Goal: Task Accomplishment & Management: Manage account settings

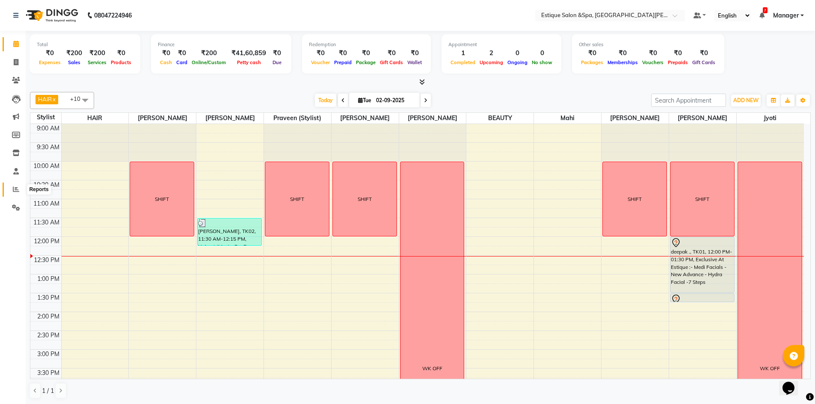
click at [17, 185] on span at bounding box center [16, 190] width 15 height 10
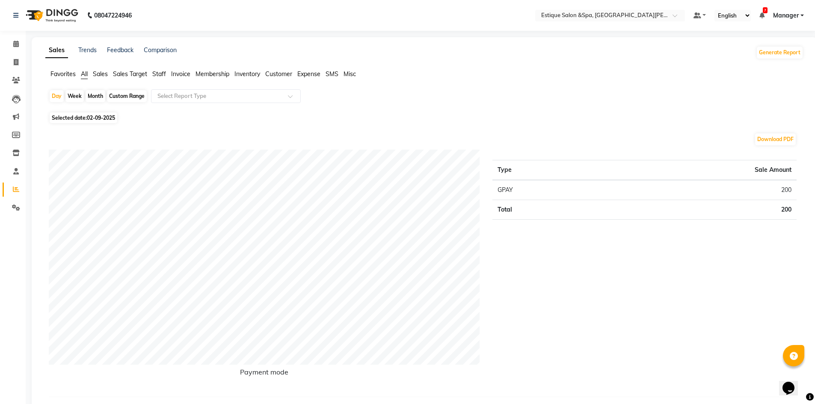
click at [156, 73] on span "Staff" at bounding box center [159, 74] width 14 height 8
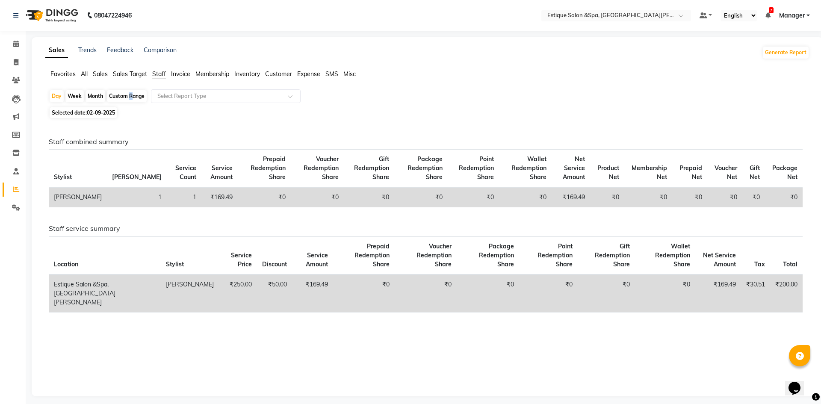
click at [129, 100] on div "Custom Range" at bounding box center [127, 96] width 40 height 12
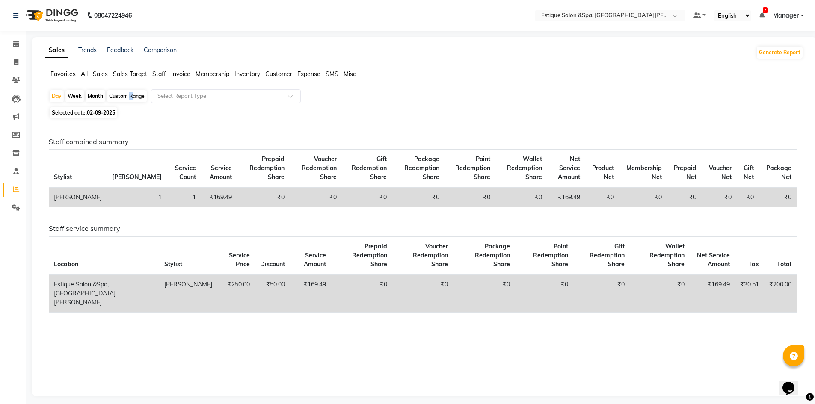
select select "9"
select select "2025"
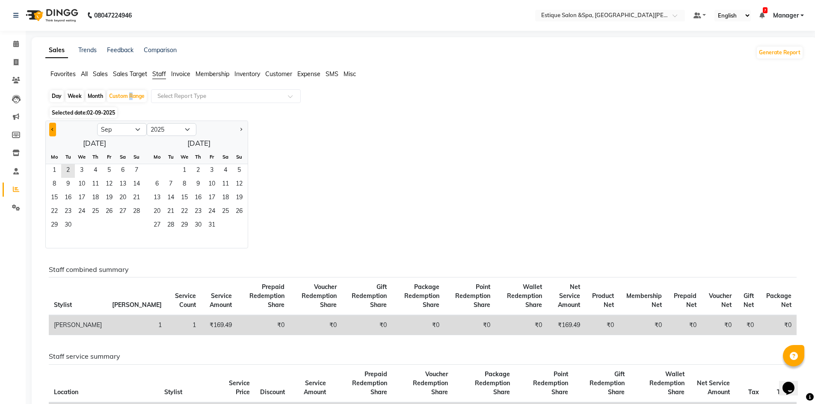
click at [52, 130] on span "Previous month" at bounding box center [52, 129] width 3 height 3
select select "8"
click at [113, 171] on span "1" at bounding box center [109, 171] width 14 height 14
click at [132, 227] on span "31" at bounding box center [137, 226] width 14 height 14
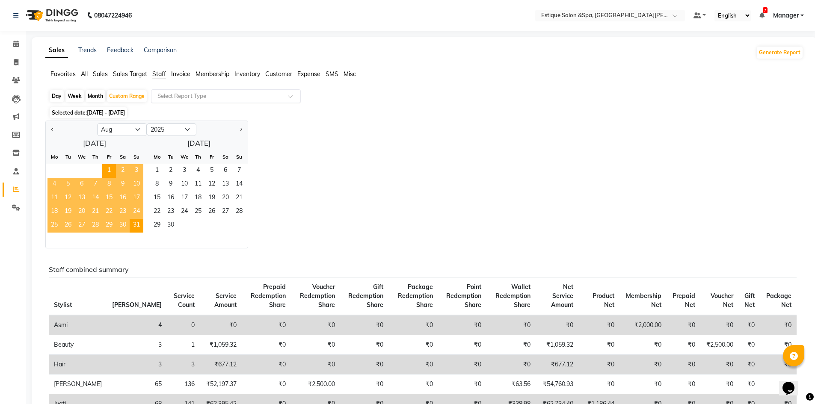
click at [192, 98] on input "text" at bounding box center [217, 96] width 123 height 9
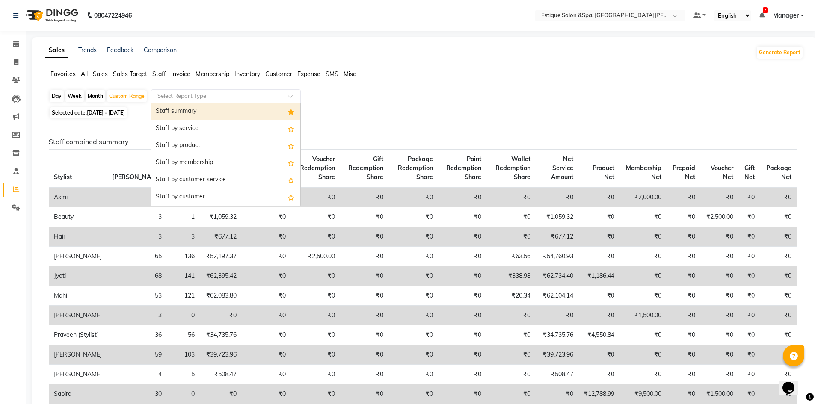
click at [194, 110] on div "Staff summary" at bounding box center [225, 111] width 149 height 17
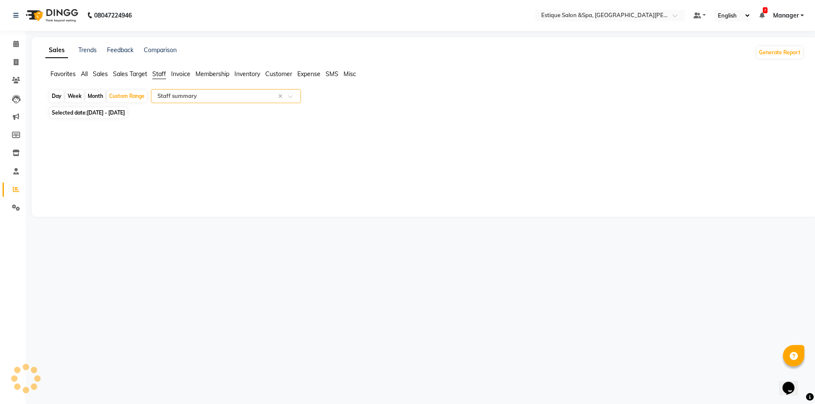
select select "full_report"
select select "csv"
click at [229, 95] on input "text" at bounding box center [217, 96] width 123 height 9
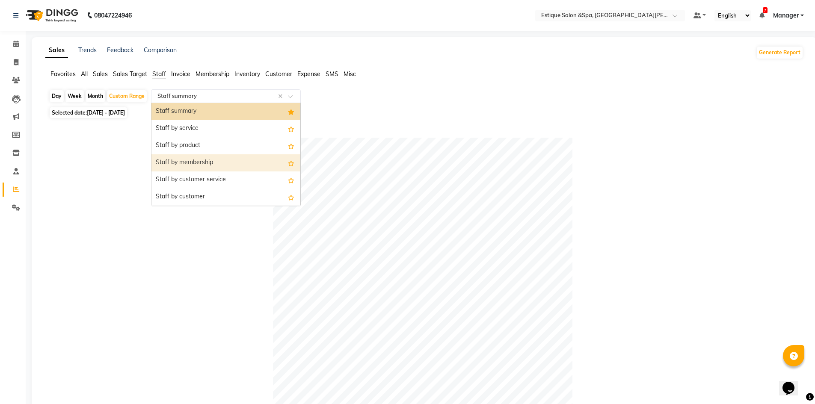
click at [219, 166] on div "Staff by membership" at bounding box center [225, 162] width 149 height 17
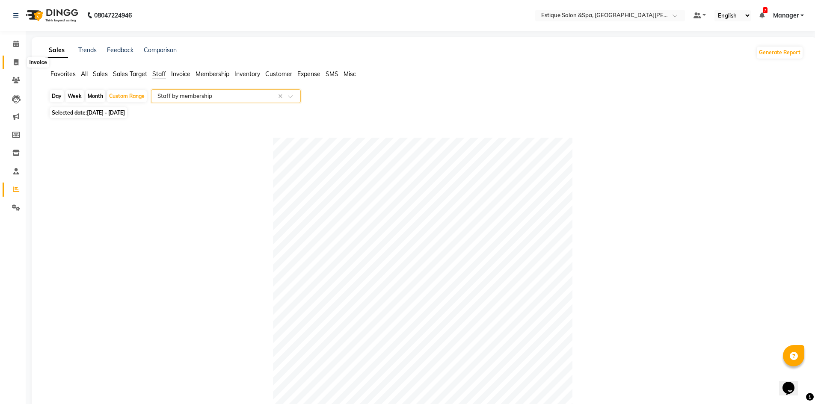
click at [15, 62] on icon at bounding box center [16, 62] width 5 height 6
select select "service"
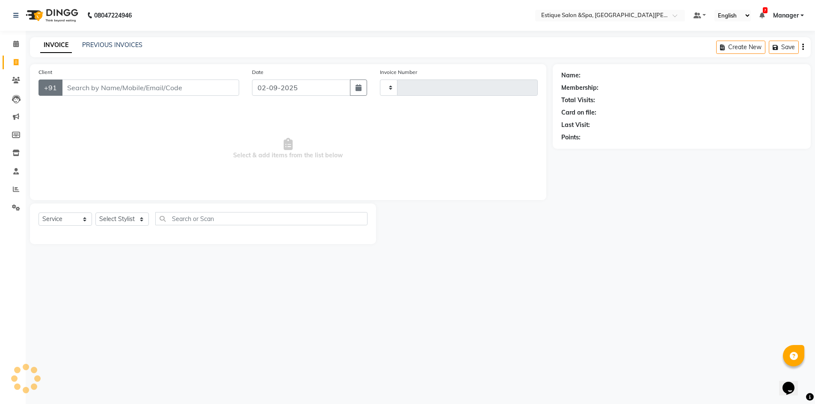
type input "2453"
select select "3928"
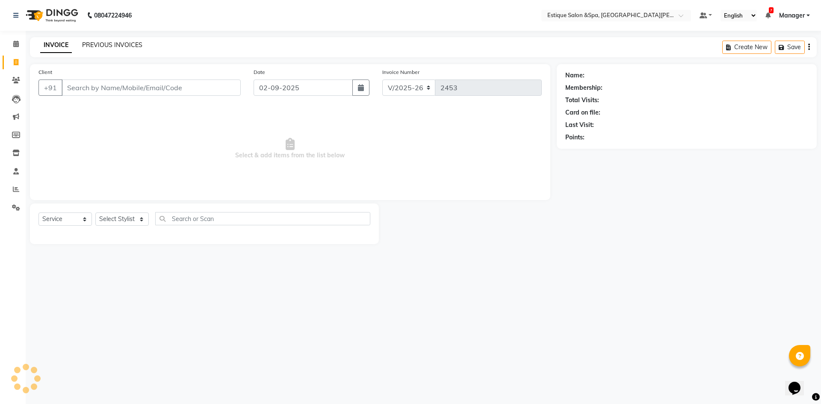
click at [110, 47] on link "PREVIOUS INVOICES" at bounding box center [112, 45] width 60 height 8
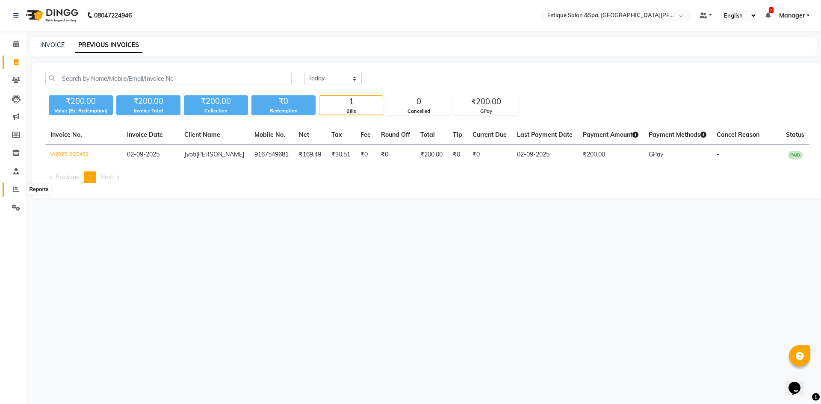
drag, startPoint x: 14, startPoint y: 187, endPoint x: 16, endPoint y: 181, distance: 7.2
click at [14, 187] on icon at bounding box center [16, 189] width 6 height 6
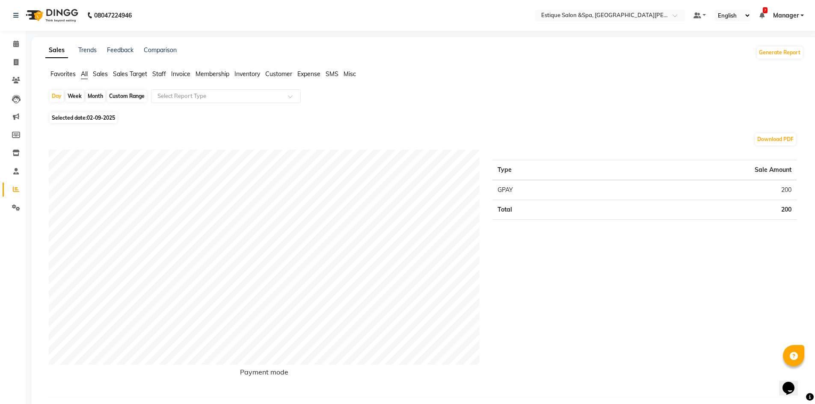
click at [128, 96] on div "Custom Range" at bounding box center [127, 96] width 40 height 12
select select "9"
select select "2025"
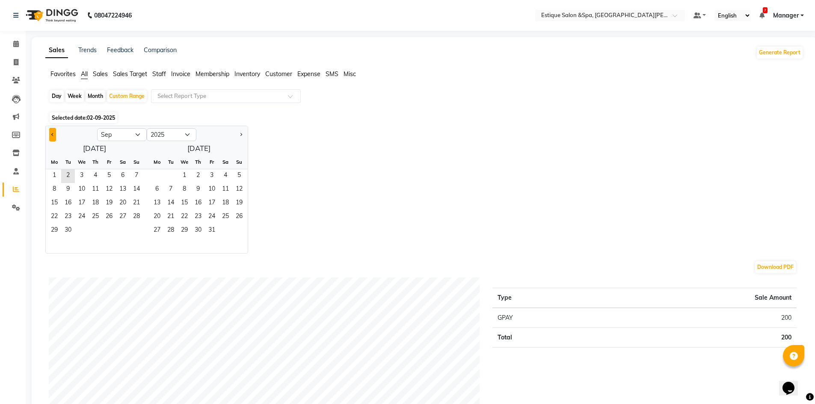
click at [52, 133] on span "Previous month" at bounding box center [52, 134] width 3 height 3
select select "8"
click at [111, 174] on span "1" at bounding box center [109, 176] width 14 height 14
click at [138, 229] on span "31" at bounding box center [137, 231] width 14 height 14
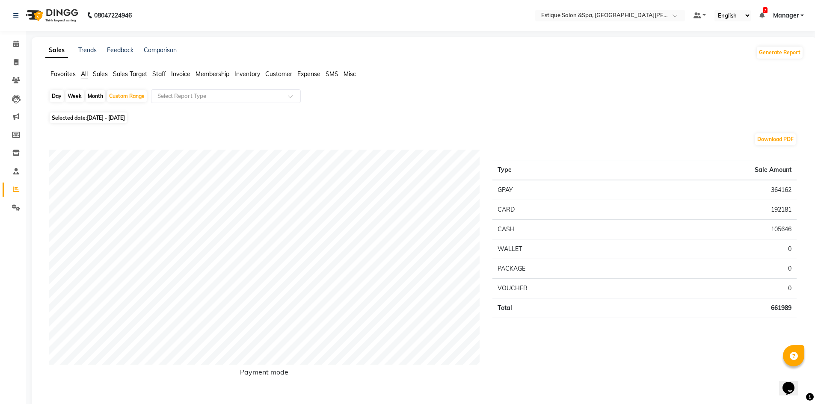
click at [160, 74] on span "Staff" at bounding box center [159, 74] width 14 height 8
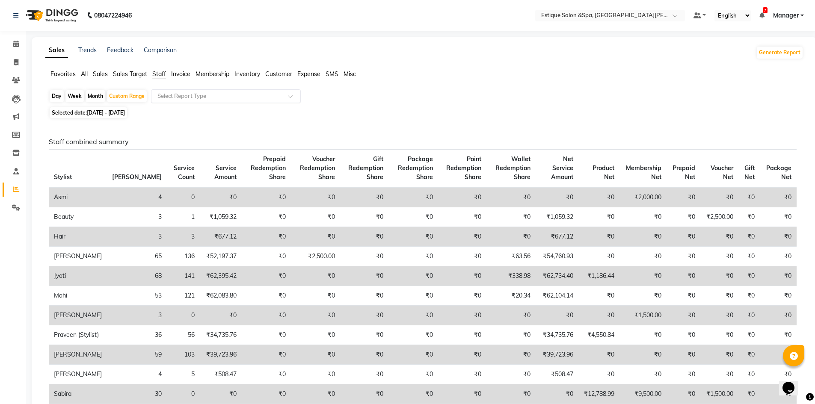
click at [181, 94] on input "text" at bounding box center [217, 96] width 123 height 9
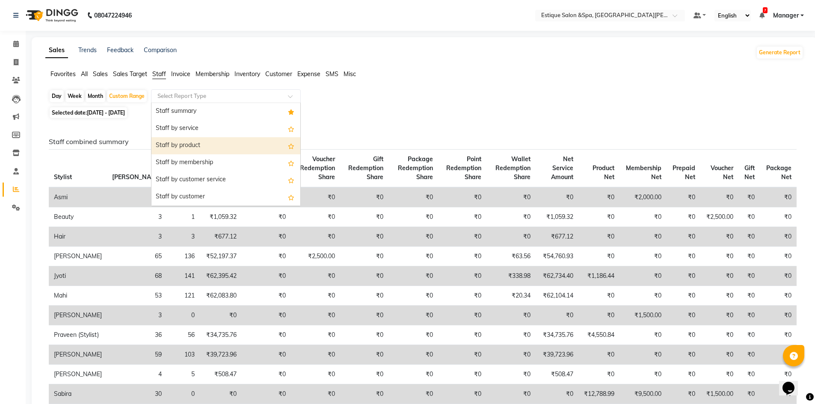
click at [203, 147] on div "Staff by product" at bounding box center [225, 145] width 149 height 17
select select "full_report"
select select "csv"
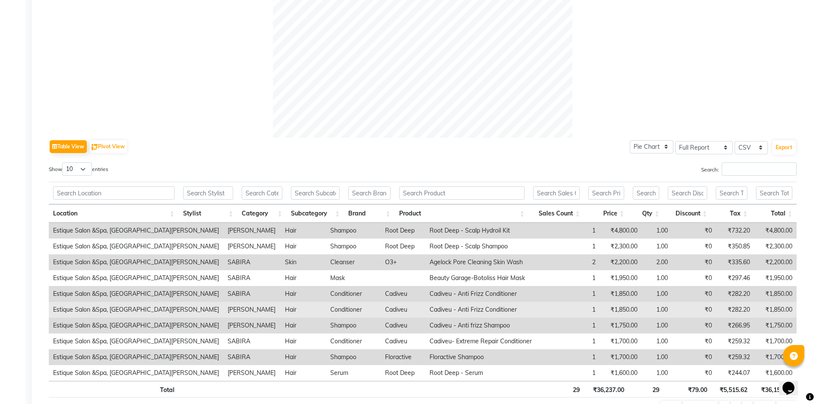
scroll to position [342, 0]
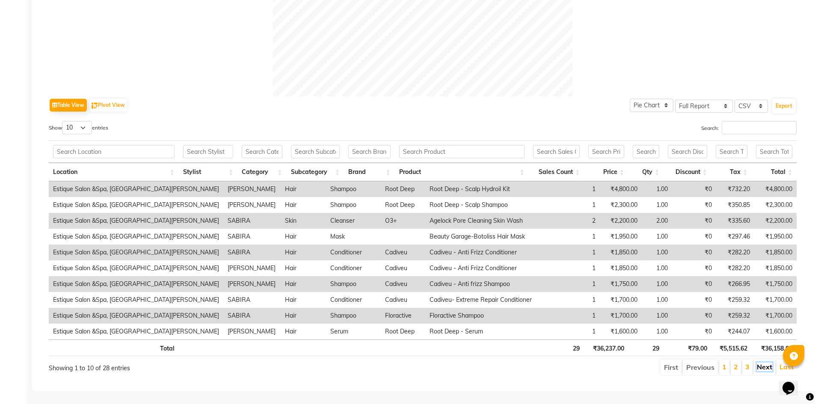
click at [764, 367] on link "Next" at bounding box center [764, 367] width 15 height 9
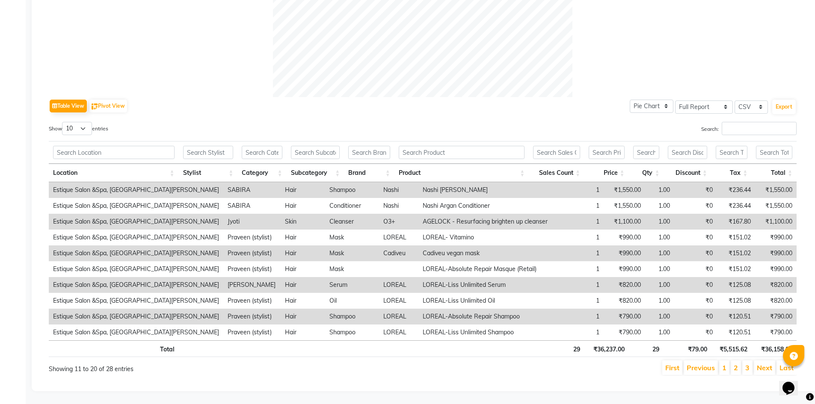
click at [764, 367] on link "Next" at bounding box center [764, 368] width 15 height 9
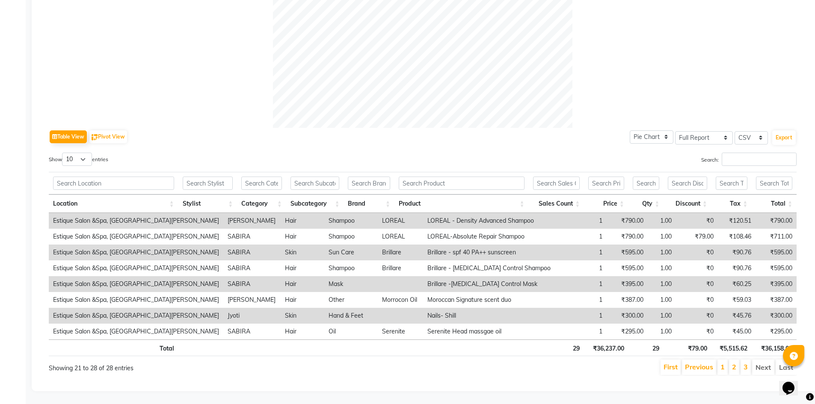
scroll to position [316, 0]
click at [702, 363] on link "Previous" at bounding box center [699, 367] width 28 height 9
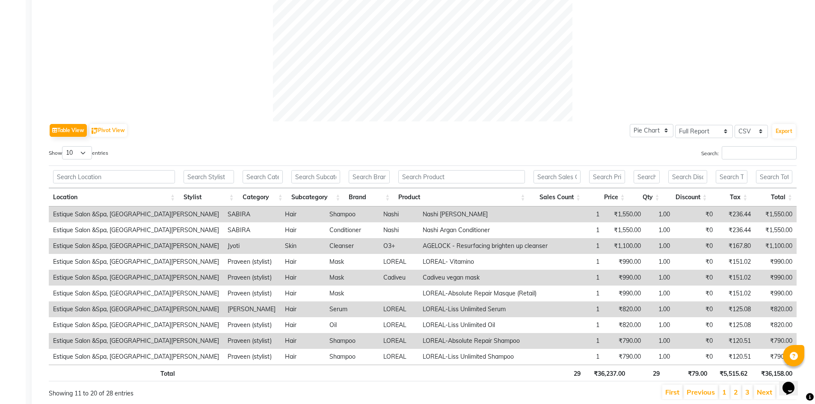
click at [702, 361] on td "₹0" at bounding box center [695, 357] width 43 height 16
click at [705, 391] on link "Previous" at bounding box center [701, 392] width 28 height 9
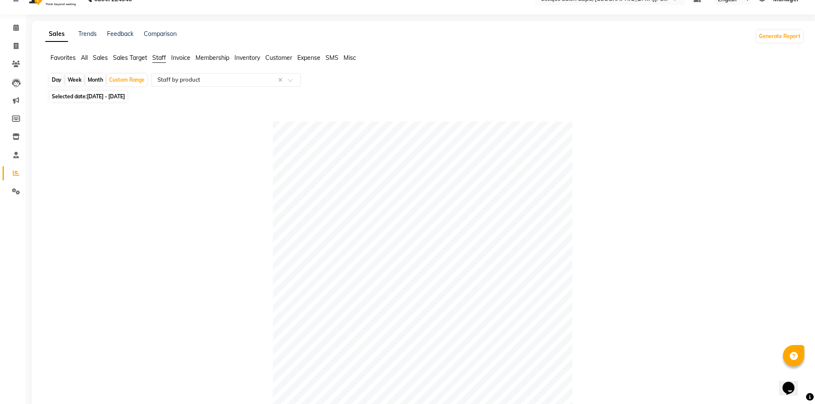
scroll to position [0, 0]
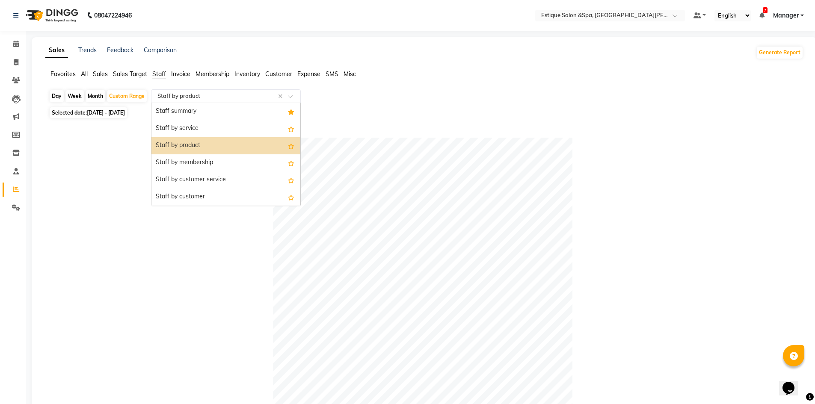
drag, startPoint x: 241, startPoint y: 95, endPoint x: 186, endPoint y: 99, distance: 55.3
click at [186, 99] on input "text" at bounding box center [217, 96] width 123 height 9
click at [210, 98] on input "text" at bounding box center [217, 96] width 123 height 9
click at [195, 115] on div "Staff summary" at bounding box center [225, 111] width 149 height 17
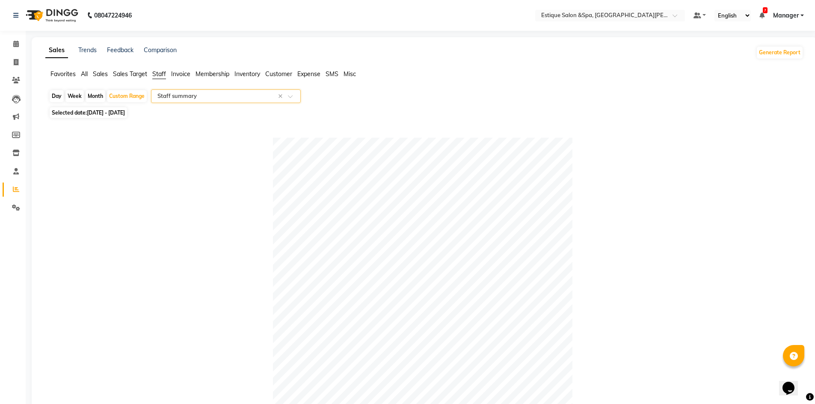
click at [213, 100] on input "text" at bounding box center [217, 96] width 123 height 9
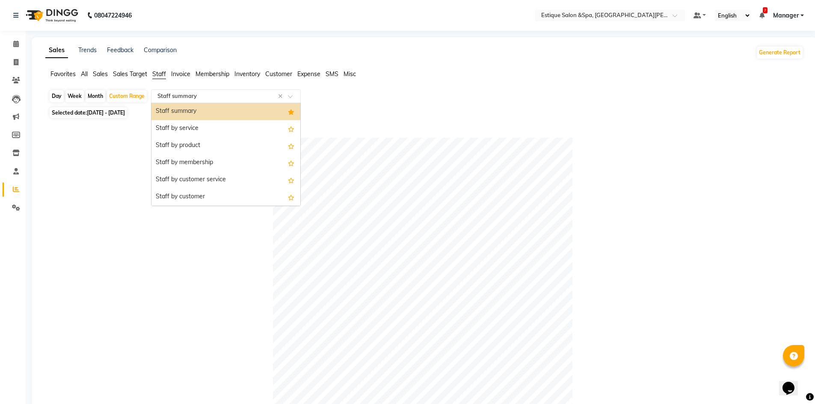
click at [207, 96] on input "text" at bounding box center [217, 96] width 123 height 9
click at [214, 111] on div "Staff summary" at bounding box center [225, 111] width 149 height 17
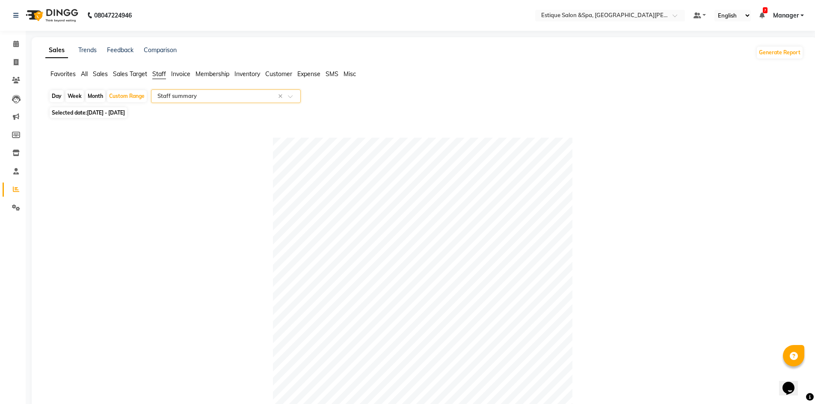
click at [255, 95] on input "text" at bounding box center [217, 96] width 123 height 9
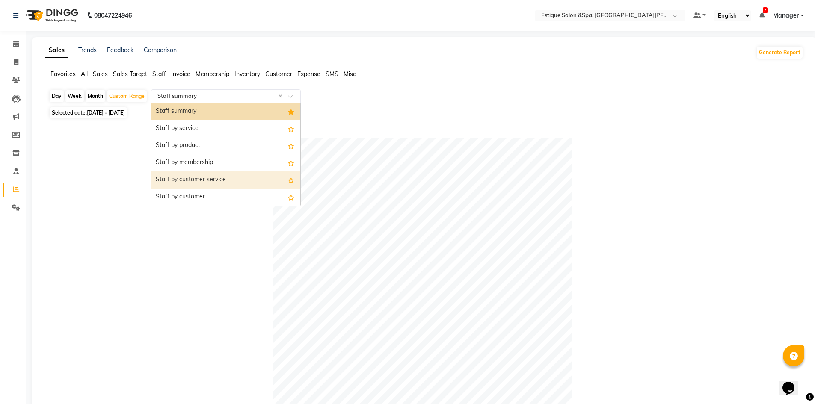
click at [233, 181] on div "Staff by customer service" at bounding box center [225, 180] width 149 height 17
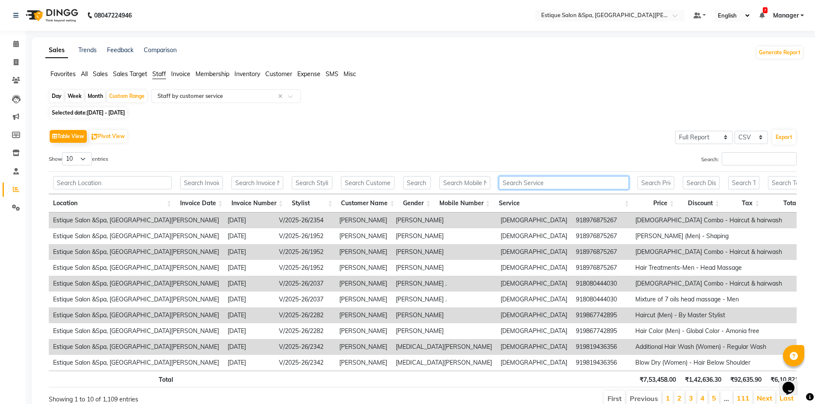
click at [531, 185] on input "text" at bounding box center [564, 182] width 130 height 13
click at [233, 94] on input "text" at bounding box center [217, 96] width 123 height 9
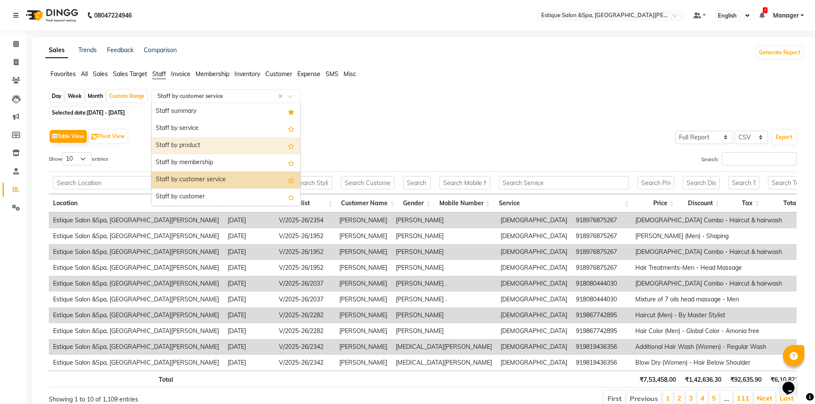
click at [248, 147] on div "Staff by product" at bounding box center [225, 145] width 149 height 17
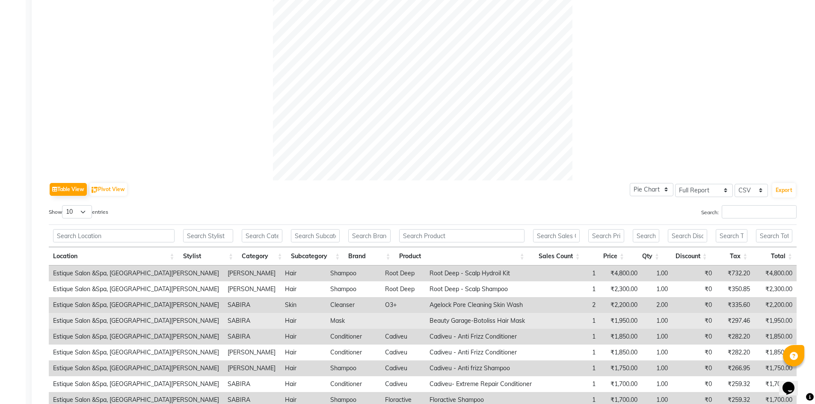
scroll to position [347, 0]
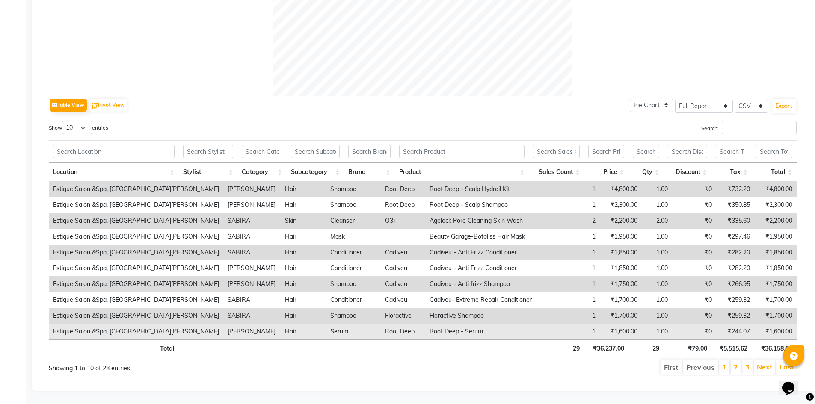
click at [326, 326] on td "Serum" at bounding box center [353, 332] width 55 height 16
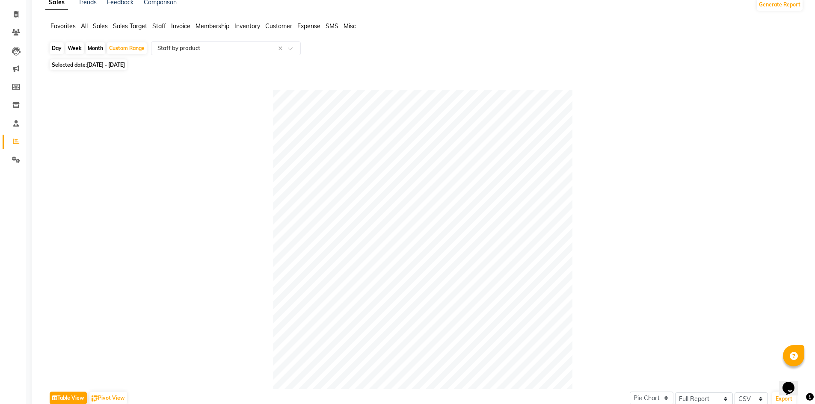
scroll to position [0, 0]
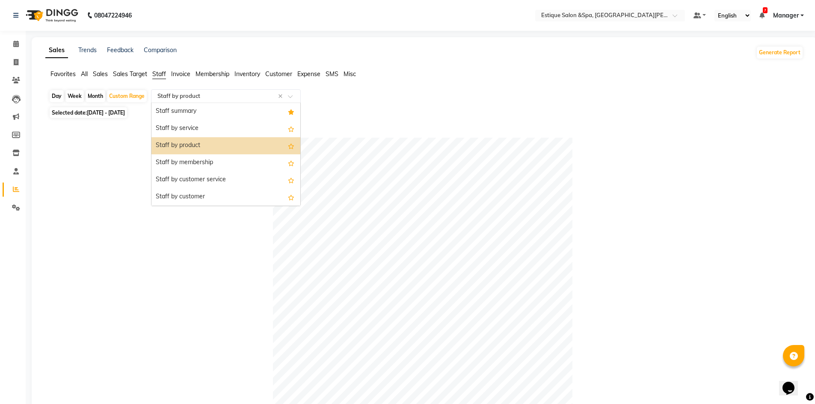
click at [223, 90] on div "Select Report Type × Staff by product ×" at bounding box center [226, 96] width 150 height 14
click at [220, 178] on div "Staff by customer service" at bounding box center [225, 180] width 149 height 17
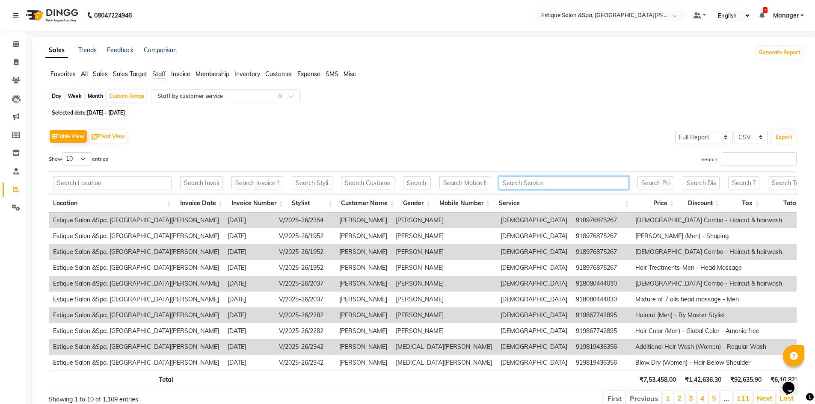
click at [583, 185] on input "text" at bounding box center [564, 182] width 130 height 13
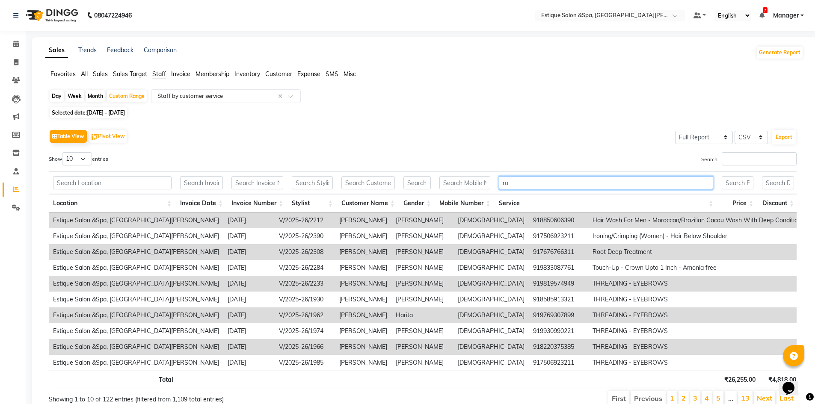
type input "r"
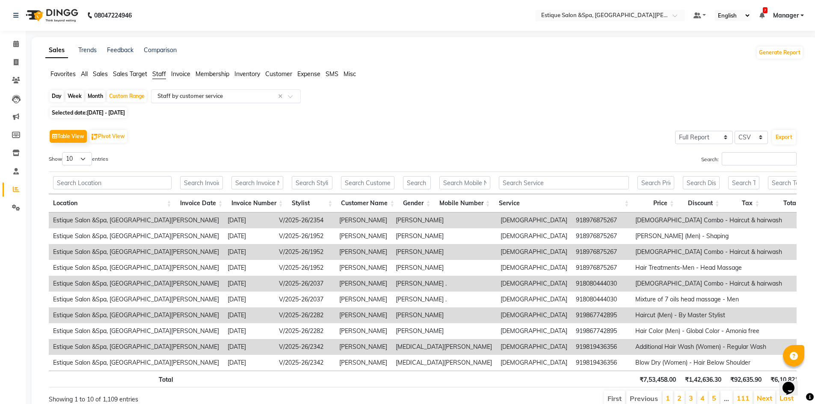
click at [243, 98] on input "text" at bounding box center [217, 96] width 123 height 9
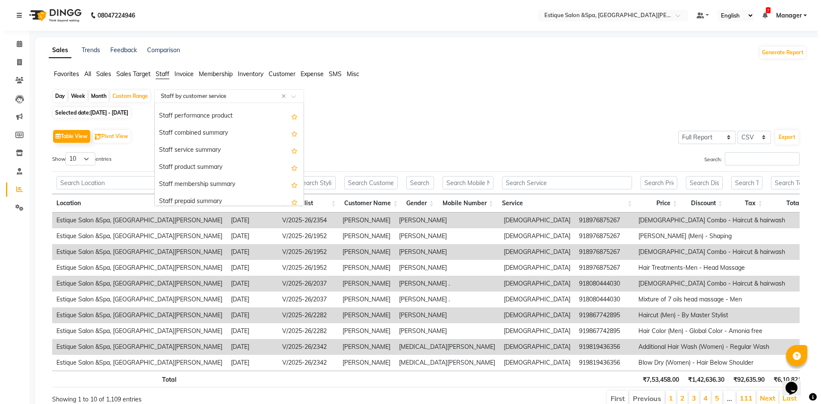
scroll to position [169, 0]
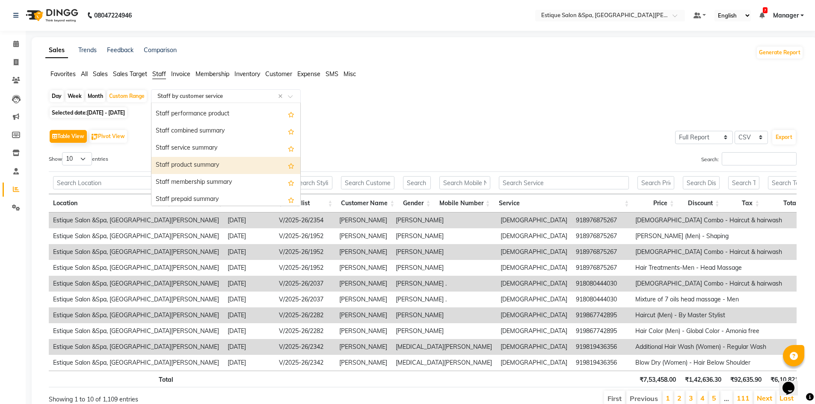
click at [229, 164] on div "Staff product summary" at bounding box center [225, 165] width 149 height 17
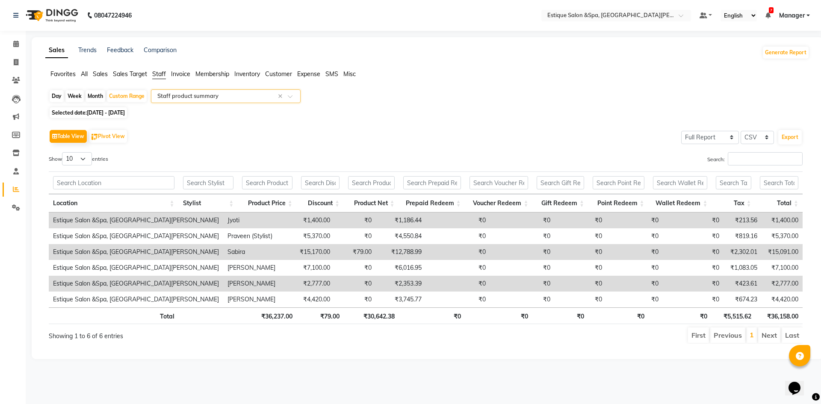
click at [223, 287] on td "[PERSON_NAME]" at bounding box center [251, 284] width 57 height 16
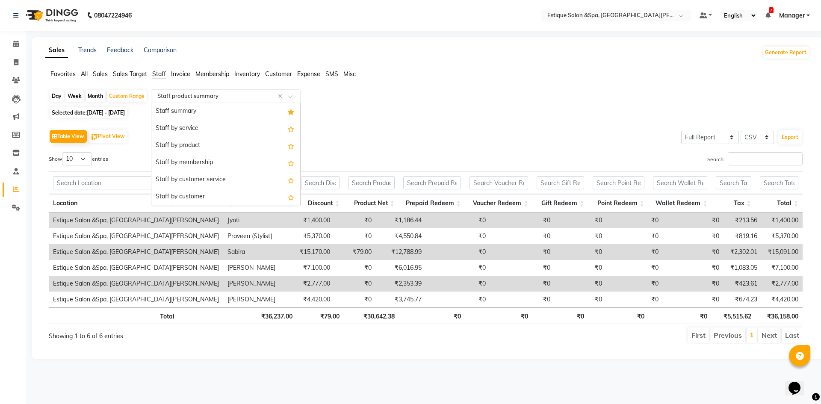
click at [236, 95] on input "text" at bounding box center [217, 96] width 123 height 9
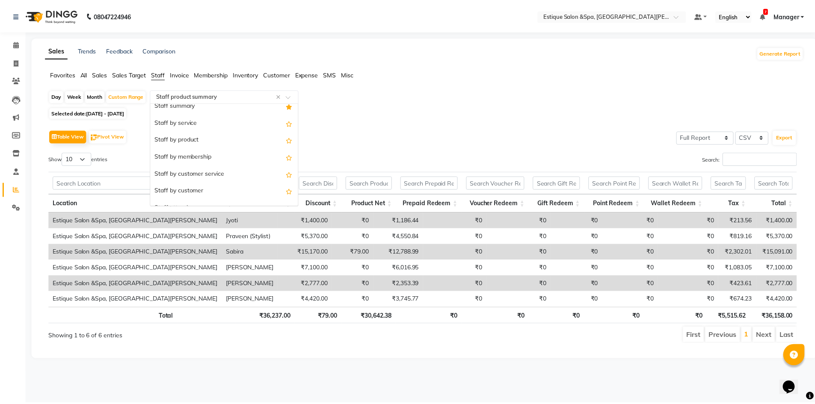
scroll to position [0, 0]
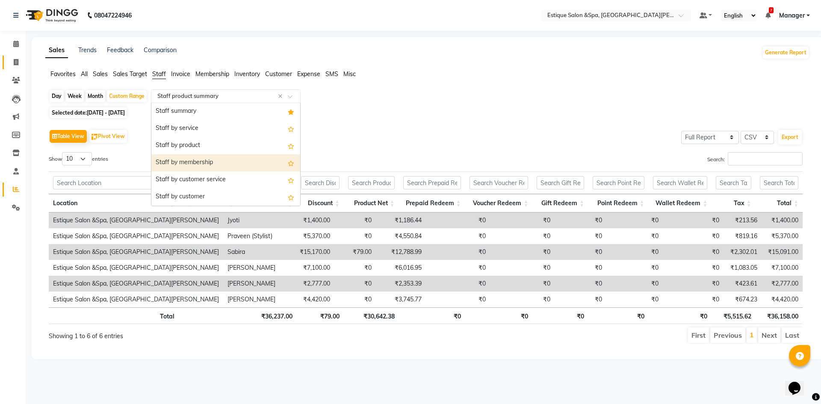
click at [15, 62] on icon at bounding box center [16, 62] width 5 height 6
select select "service"
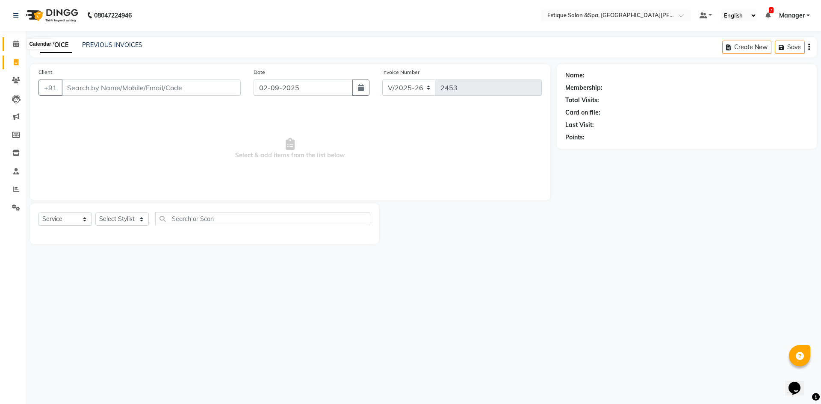
click at [18, 47] on icon at bounding box center [16, 44] width 6 height 6
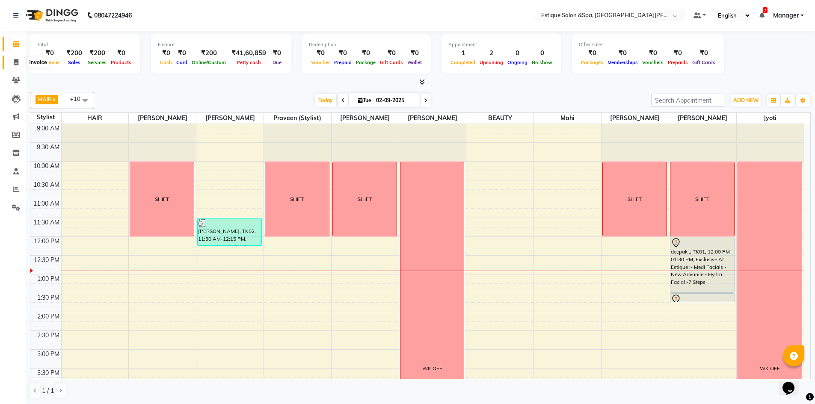
click at [16, 61] on icon at bounding box center [16, 62] width 5 height 6
select select "service"
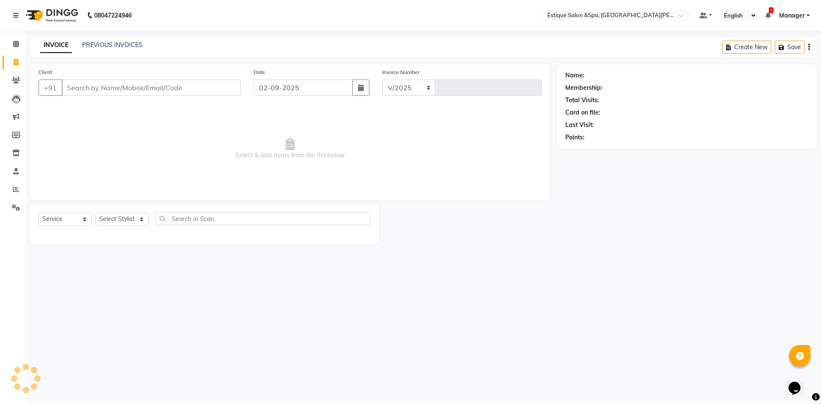
select select "3928"
type input "2453"
click at [156, 92] on input "Client" at bounding box center [151, 88] width 179 height 16
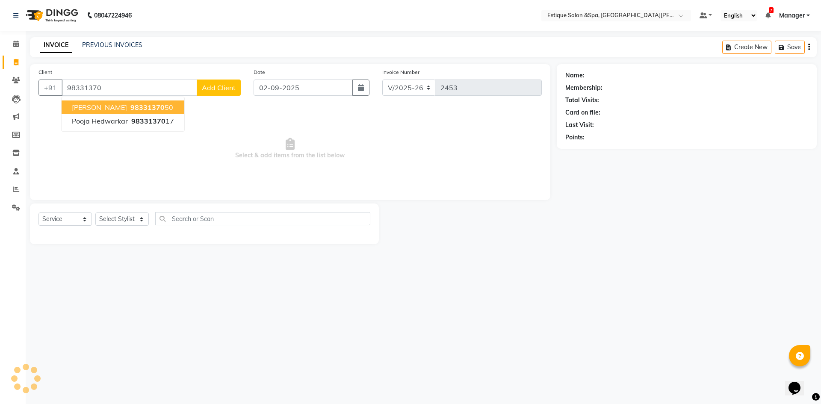
click at [174, 101] on button "[PERSON_NAME] 98331370 50" at bounding box center [123, 108] width 123 height 14
type input "9833137050"
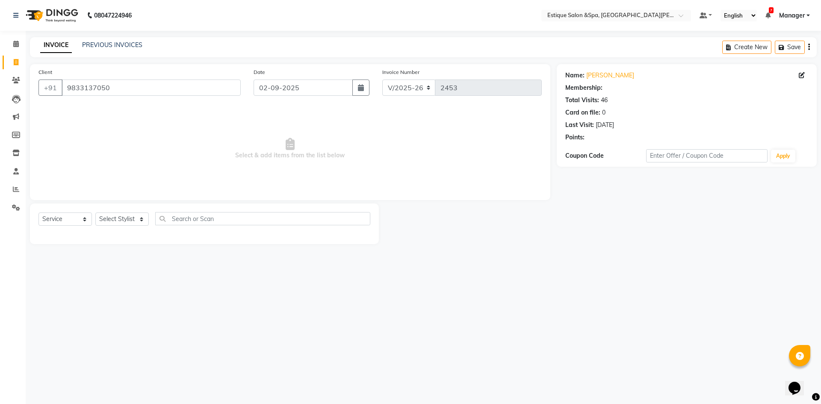
select select "1: Object"
click at [112, 216] on select "Select Stylist aaves Asmi BEAUTY HAIR [PERSON_NAME] [PERSON_NAME] pp [PERSON_NA…" at bounding box center [121, 219] width 53 height 13
select select "89093"
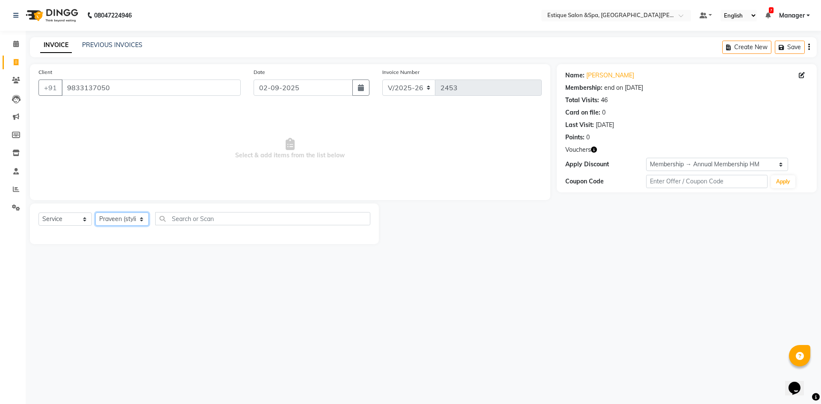
click at [95, 213] on select "Select Stylist aaves Asmi BEAUTY HAIR [PERSON_NAME] [PERSON_NAME] pp [PERSON_NA…" at bounding box center [121, 219] width 53 height 13
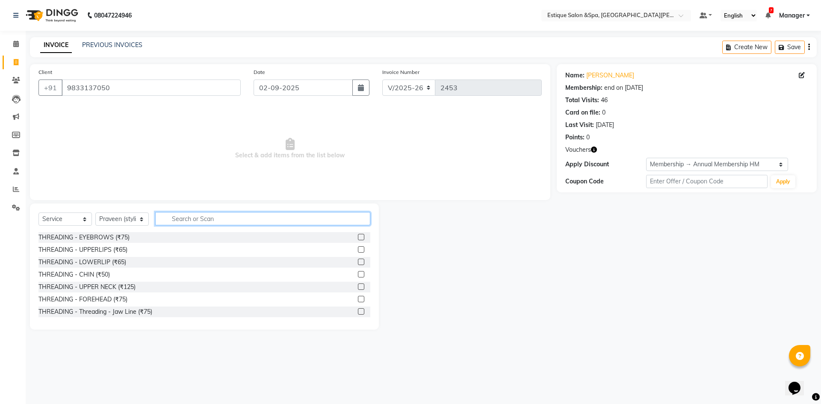
click at [215, 222] on input "text" at bounding box center [262, 218] width 215 height 13
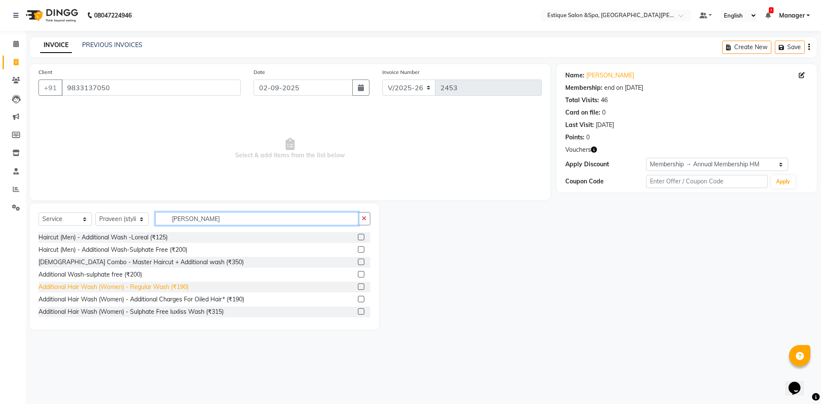
type input "[PERSON_NAME]"
click at [147, 287] on div "Additional Hair Wash (Women) - Regular Wash (₹190)" at bounding box center [113, 287] width 150 height 9
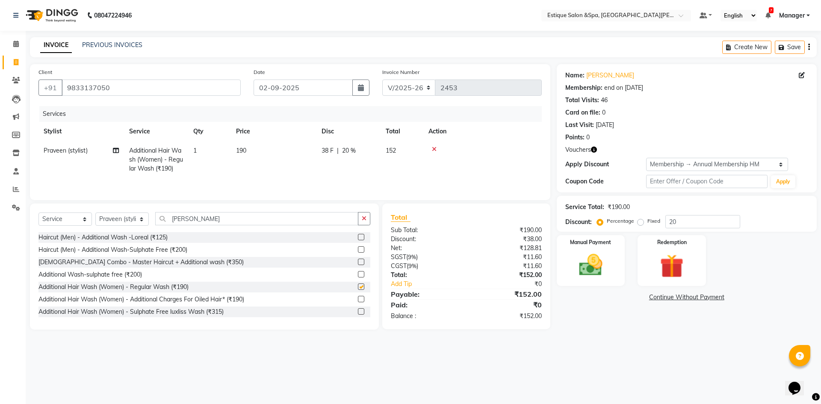
checkbox input "false"
drag, startPoint x: 214, startPoint y: 221, endPoint x: 107, endPoint y: 220, distance: 107.4
click at [107, 220] on div "Select Service Product Membership Package Voucher Prepaid Gift Card Select Styl…" at bounding box center [204, 222] width 332 height 20
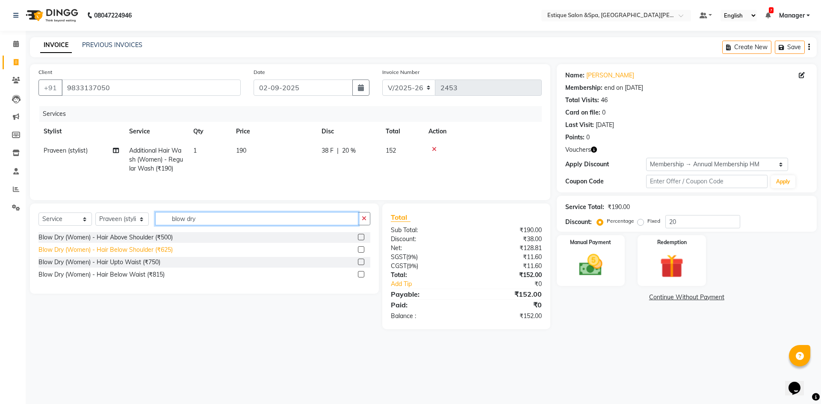
type input "blow dry"
click at [109, 248] on div "Blow Dry (Women) - Hair Below Shoulder (₹625)" at bounding box center [105, 250] width 134 height 9
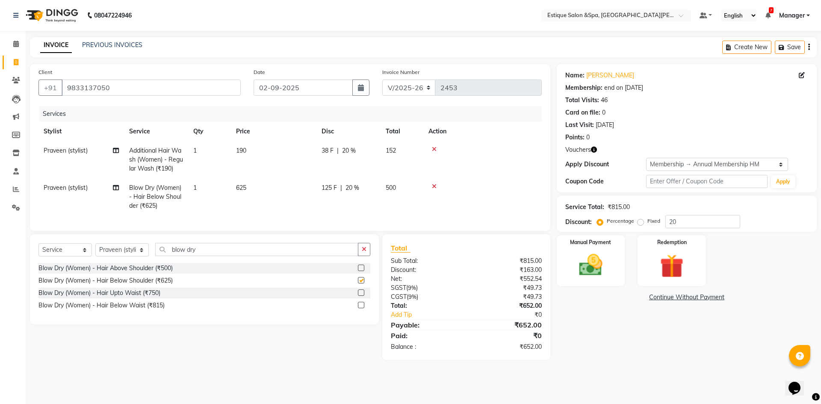
checkbox input "false"
click at [331, 158] on td "38 F | 20 %" at bounding box center [349, 159] width 64 height 37
select select "89093"
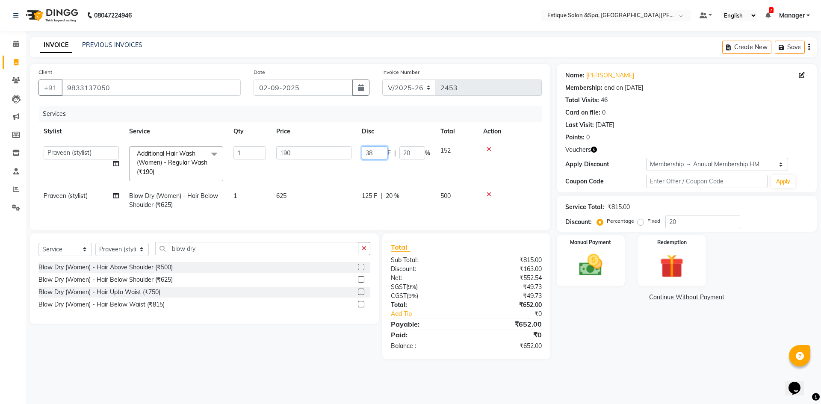
drag, startPoint x: 377, startPoint y: 154, endPoint x: 325, endPoint y: 148, distance: 52.1
click at [350, 155] on tr "aaves Asmi BEAUTY HAIR [PERSON_NAME] [PERSON_NAME] pp [PERSON_NAME] pp Mahi Man…" at bounding box center [289, 163] width 503 height 45
type input "40"
click at [437, 175] on tr "aaves Asmi BEAUTY HAIR [PERSON_NAME] [PERSON_NAME] pp [PERSON_NAME] pp Mahi Man…" at bounding box center [289, 163] width 503 height 45
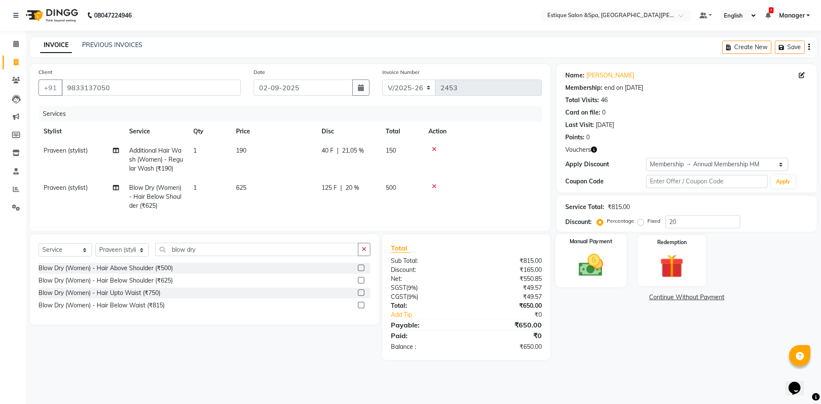
click at [611, 258] on div "Manual Payment" at bounding box center [590, 260] width 71 height 53
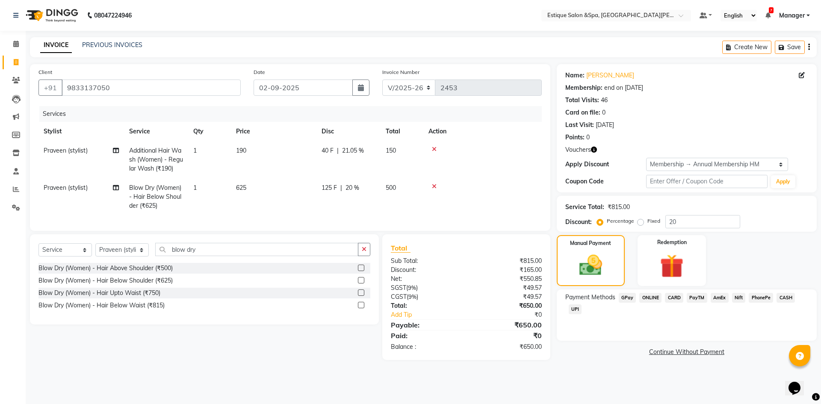
click at [787, 297] on span "CASH" at bounding box center [786, 298] width 18 height 10
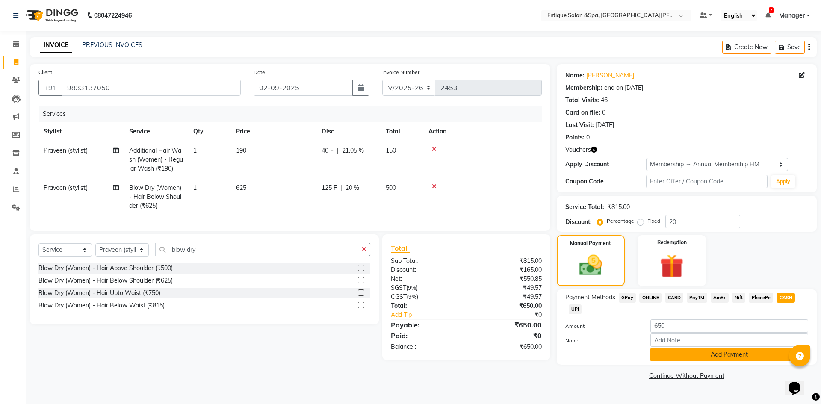
click at [749, 360] on button "Add Payment" at bounding box center [730, 354] width 158 height 13
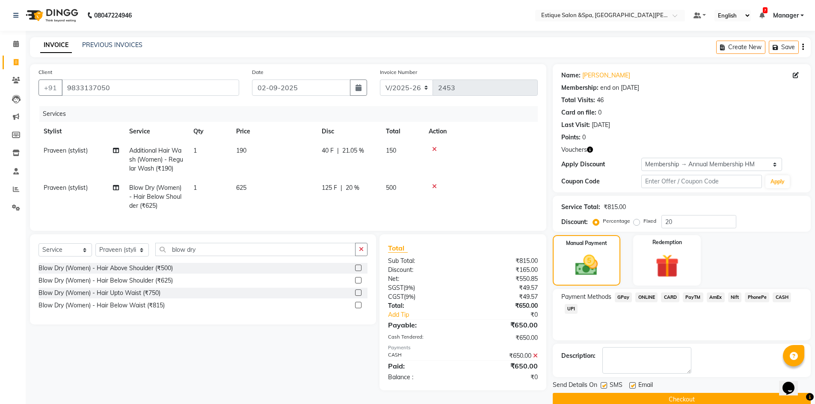
click at [702, 395] on button "Checkout" at bounding box center [682, 399] width 258 height 13
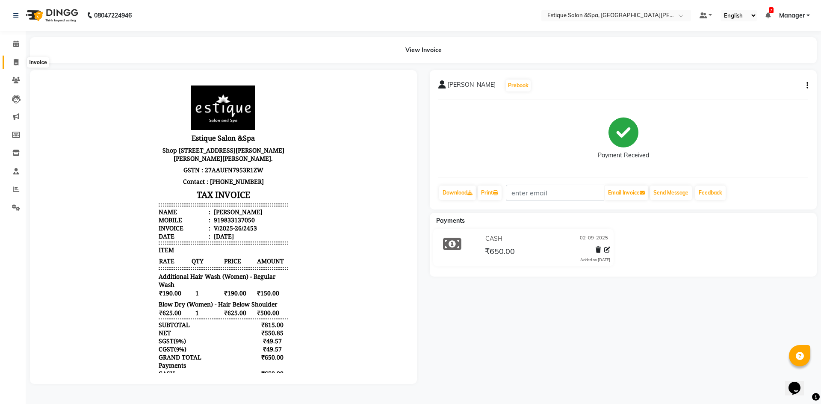
click at [21, 62] on span at bounding box center [16, 63] width 15 height 10
select select "3928"
select select "service"
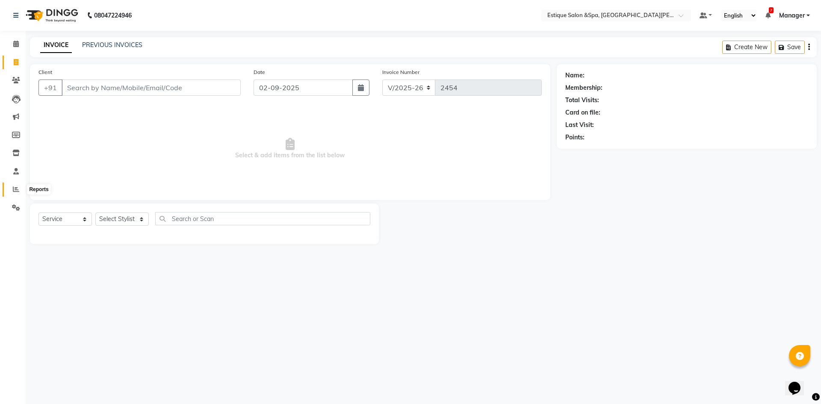
click at [15, 191] on icon at bounding box center [16, 189] width 6 height 6
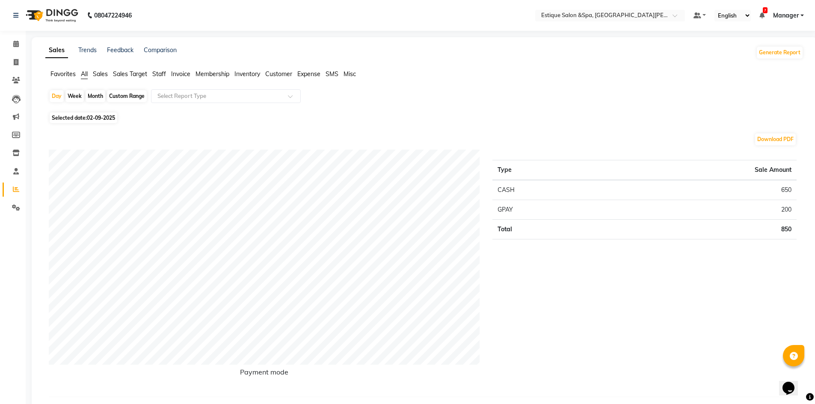
click at [160, 73] on span "Staff" at bounding box center [159, 74] width 14 height 8
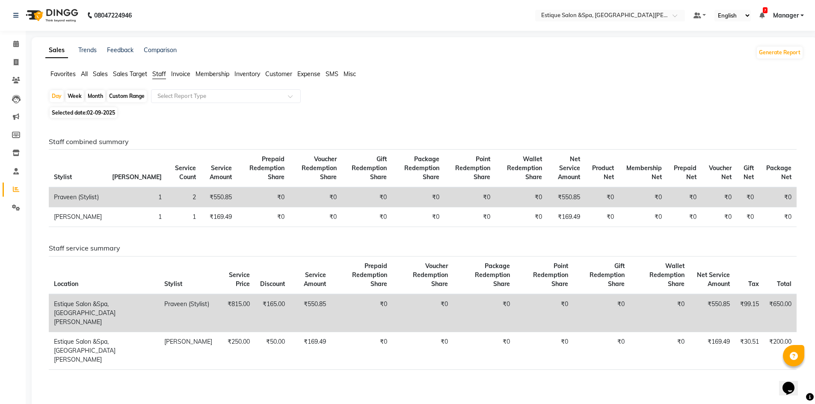
click at [99, 96] on div "Month" at bounding box center [96, 96] width 20 height 12
select select "9"
select select "2025"
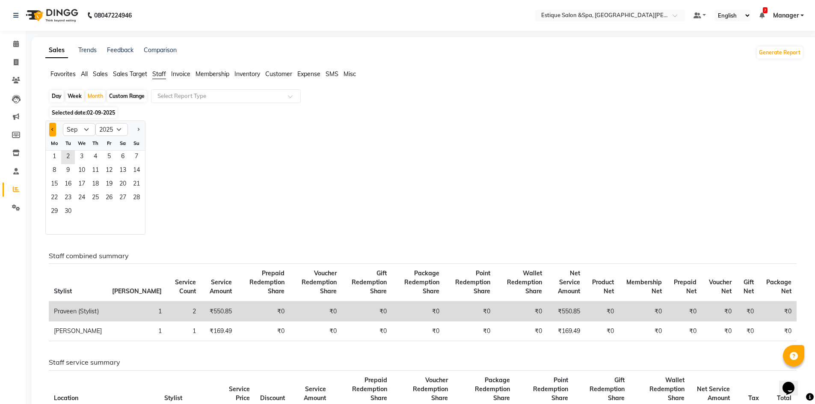
click at [53, 132] on button "Previous month" at bounding box center [52, 130] width 7 height 14
select select "8"
click at [108, 158] on span "1" at bounding box center [109, 158] width 14 height 14
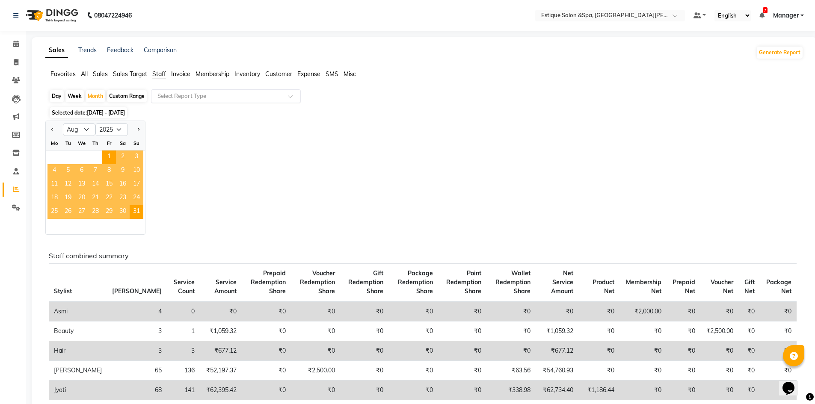
click at [171, 100] on input "text" at bounding box center [217, 96] width 123 height 9
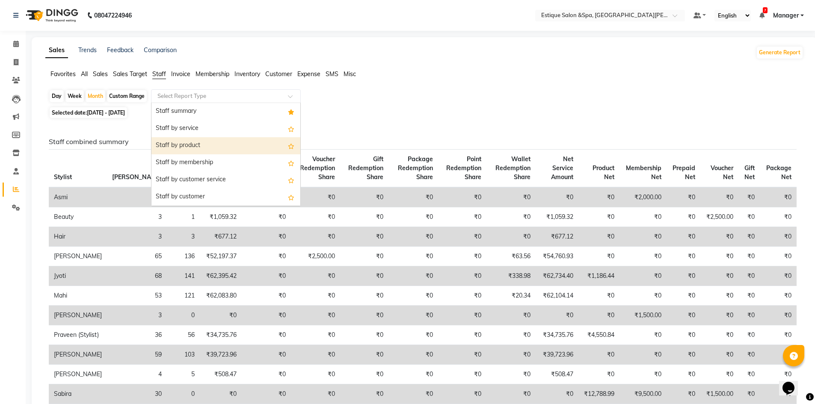
click at [209, 148] on div "Staff by product" at bounding box center [225, 145] width 149 height 17
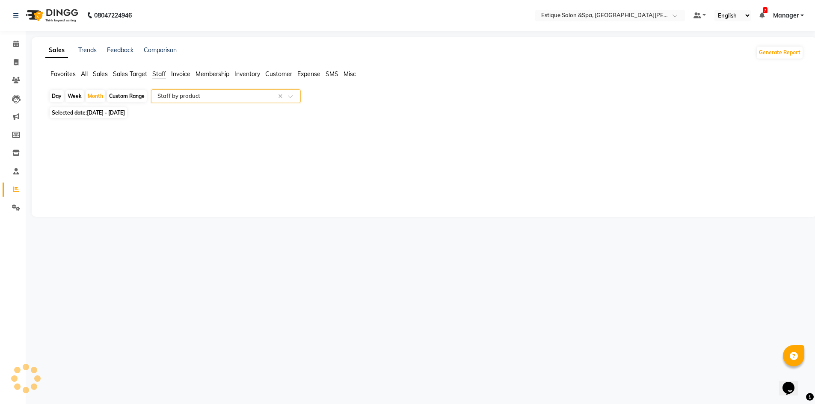
select select "full_report"
select select "csv"
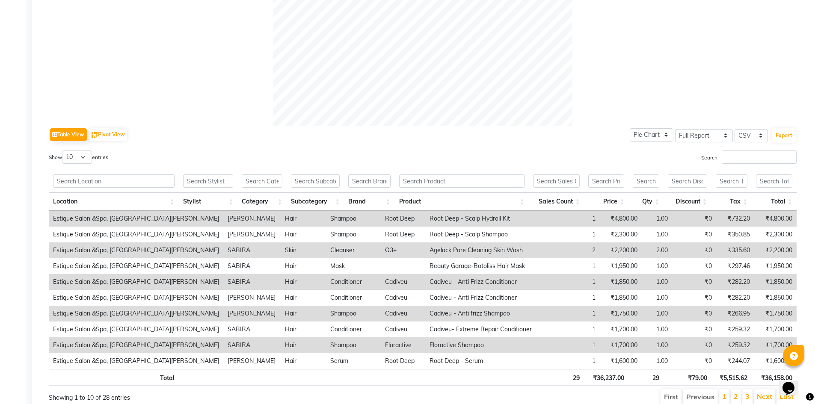
scroll to position [342, 0]
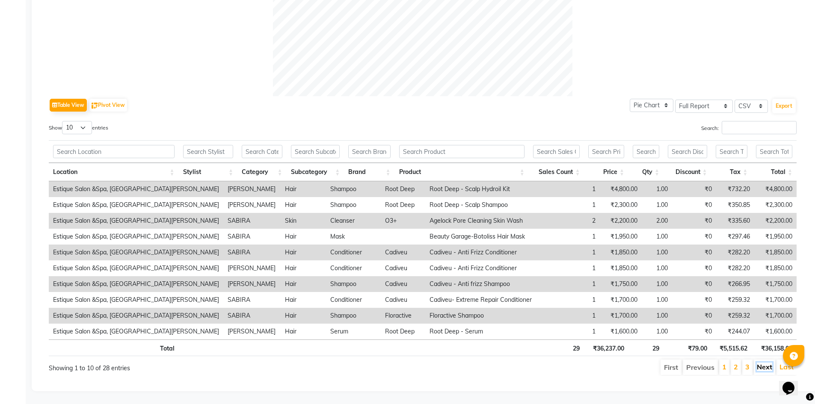
click at [769, 370] on link "Next" at bounding box center [764, 367] width 15 height 9
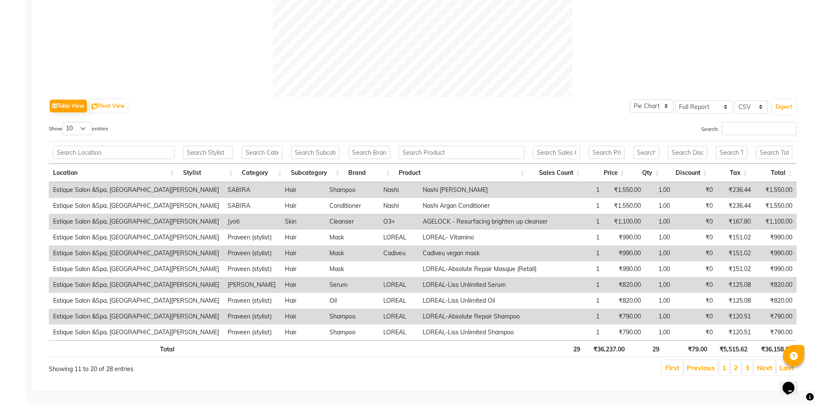
click at [769, 370] on link "Next" at bounding box center [764, 368] width 15 height 9
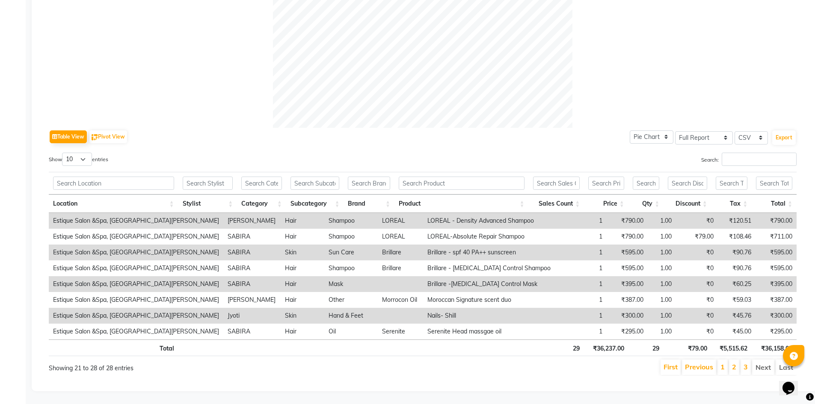
scroll to position [316, 0]
click at [769, 370] on div "First Previous 1 2 3 Next Last" at bounding box center [581, 367] width 444 height 17
click at [695, 365] on link "Previous" at bounding box center [699, 367] width 28 height 9
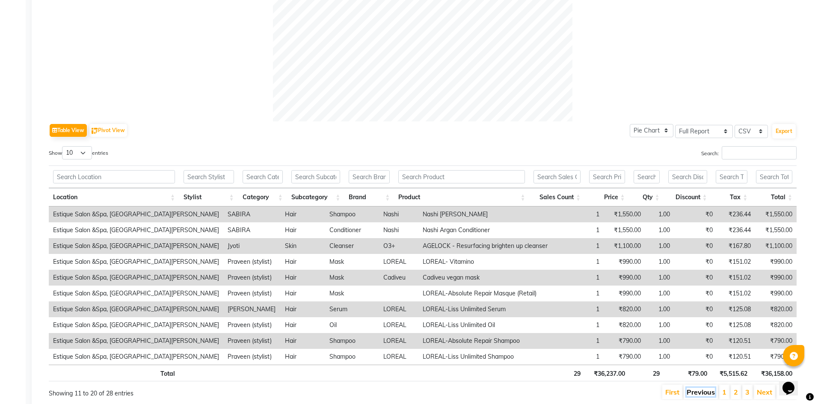
click at [688, 391] on link "Previous" at bounding box center [701, 392] width 28 height 9
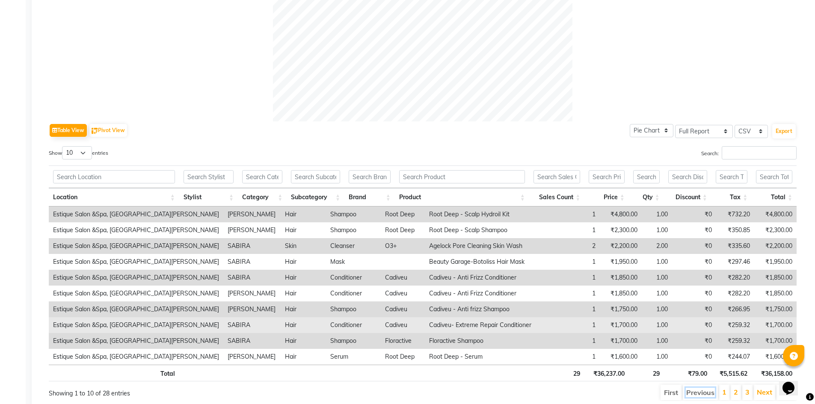
scroll to position [347, 0]
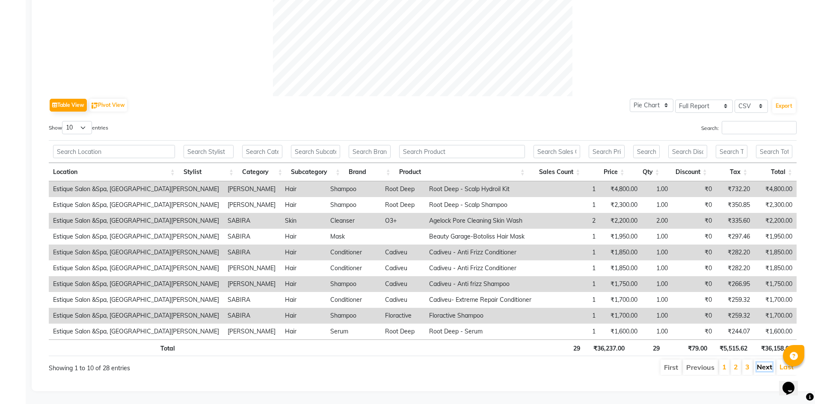
click at [761, 363] on link "Next" at bounding box center [764, 367] width 15 height 9
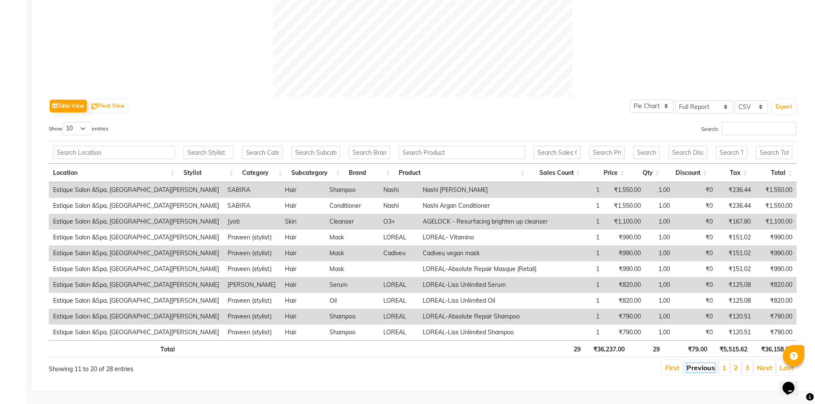
click at [692, 364] on link "Previous" at bounding box center [701, 368] width 28 height 9
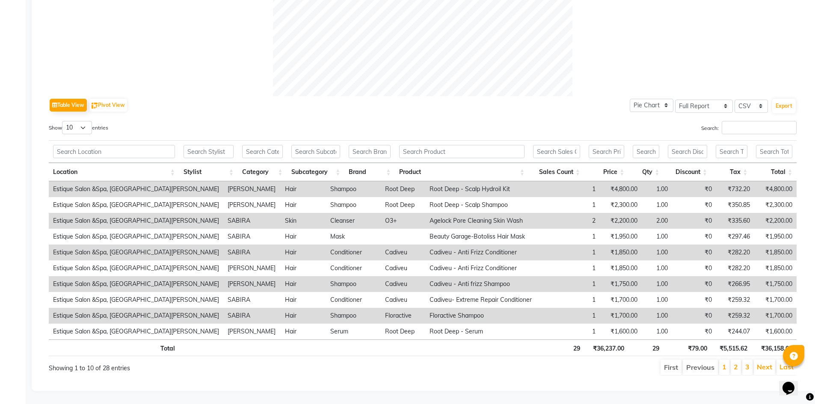
click at [692, 360] on li "Previous" at bounding box center [700, 367] width 35 height 15
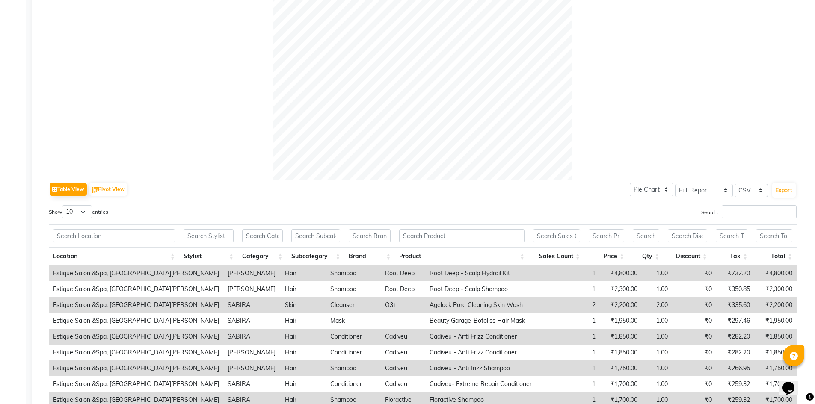
scroll to position [347, 0]
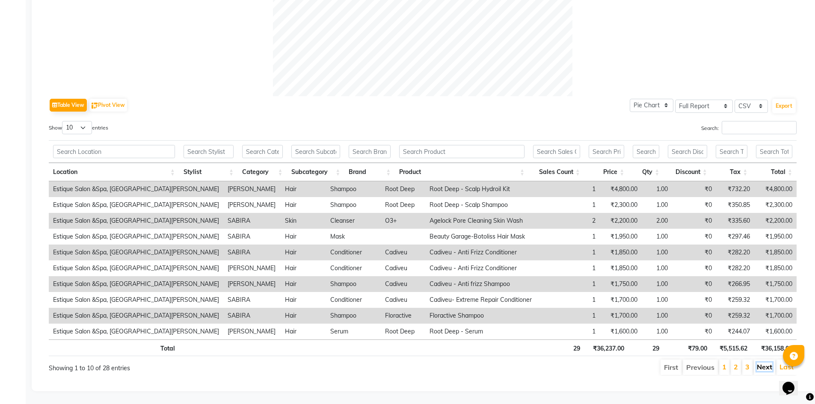
click at [762, 363] on link "Next" at bounding box center [764, 367] width 15 height 9
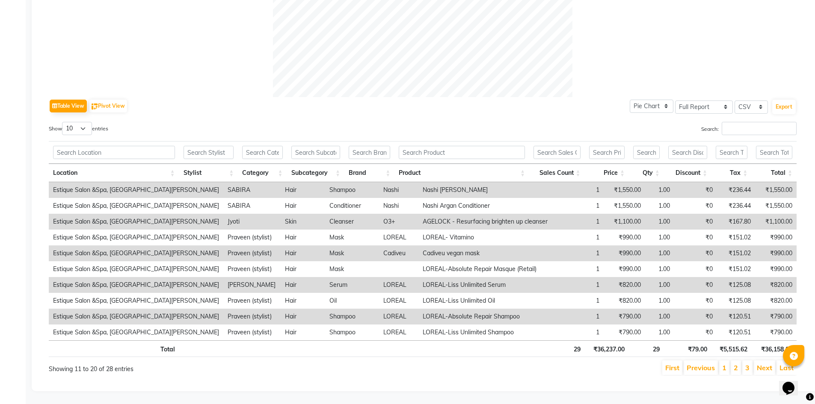
click at [762, 364] on link "Next" at bounding box center [764, 368] width 15 height 9
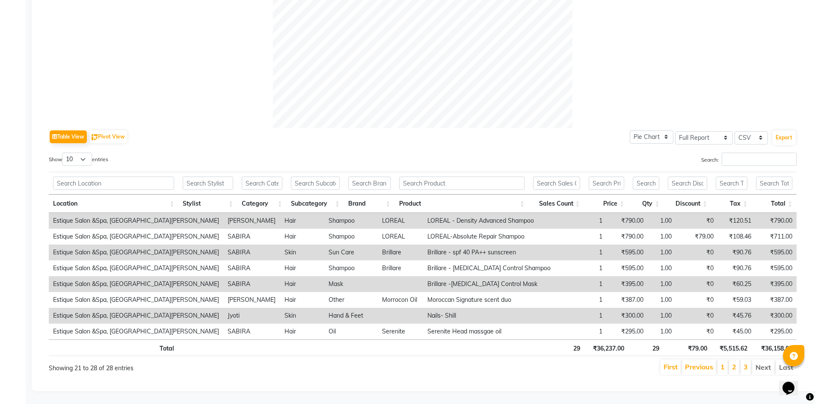
click at [762, 362] on li "Next" at bounding box center [763, 367] width 22 height 15
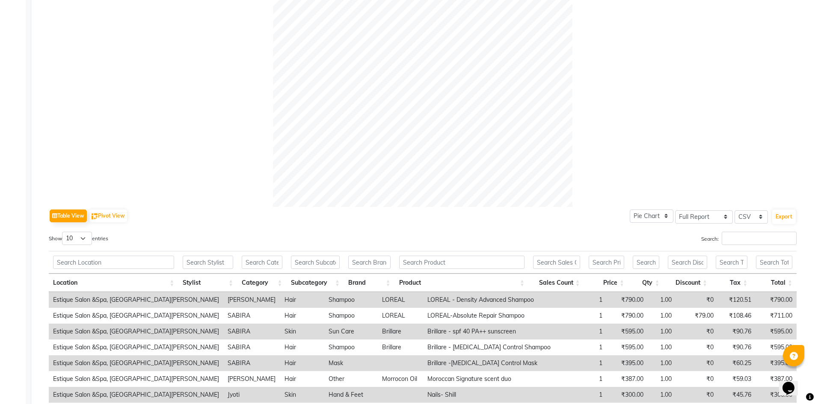
click at [95, 134] on div at bounding box center [423, 57] width 748 height 299
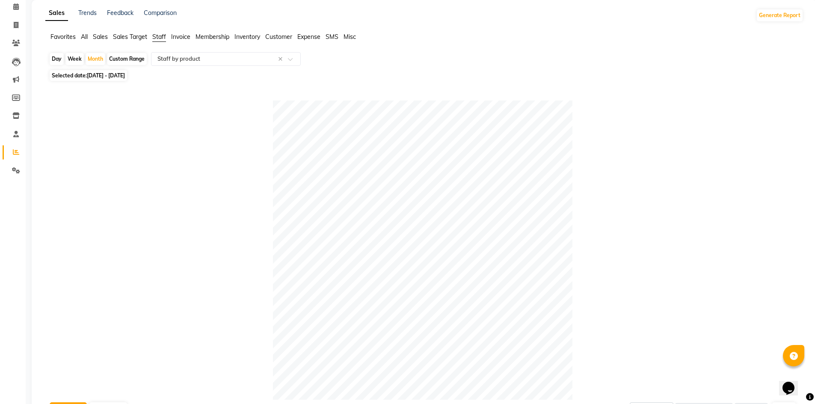
scroll to position [0, 0]
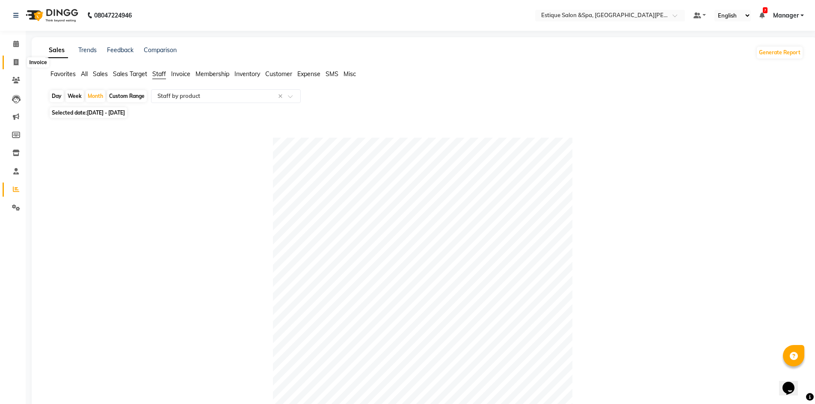
click at [18, 61] on icon at bounding box center [16, 62] width 5 height 6
select select "service"
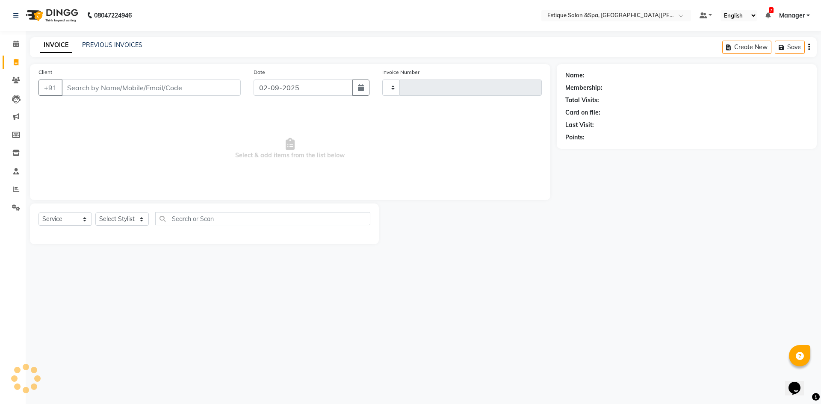
type input "2454"
select select "3928"
type input "54"
click at [6, 6] on nav "08047224946 Select Location × Estique Salon &Spa, Hiranandani [PERSON_NAME] Def…" at bounding box center [410, 15] width 821 height 31
click at [16, 41] on icon at bounding box center [16, 44] width 6 height 6
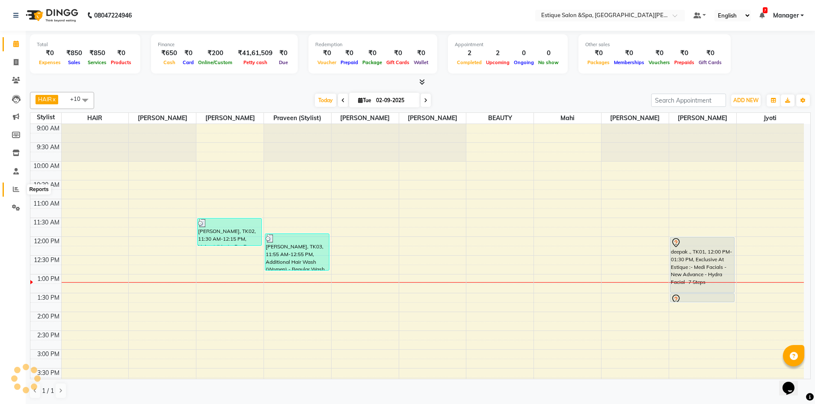
click at [15, 191] on icon at bounding box center [16, 189] width 6 height 6
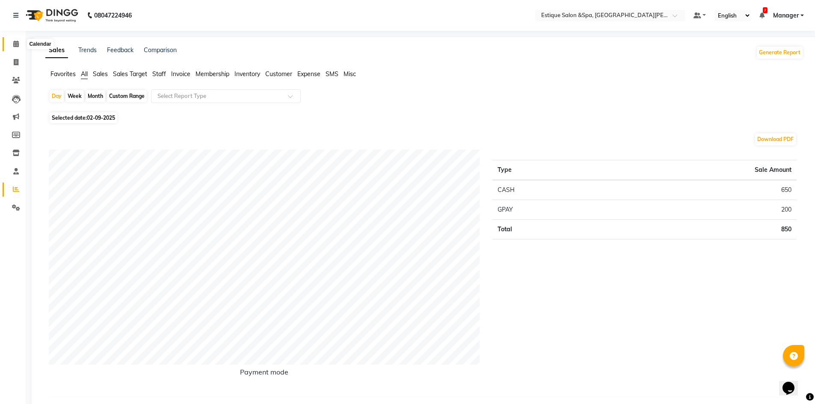
click at [20, 44] on span at bounding box center [16, 44] width 15 height 10
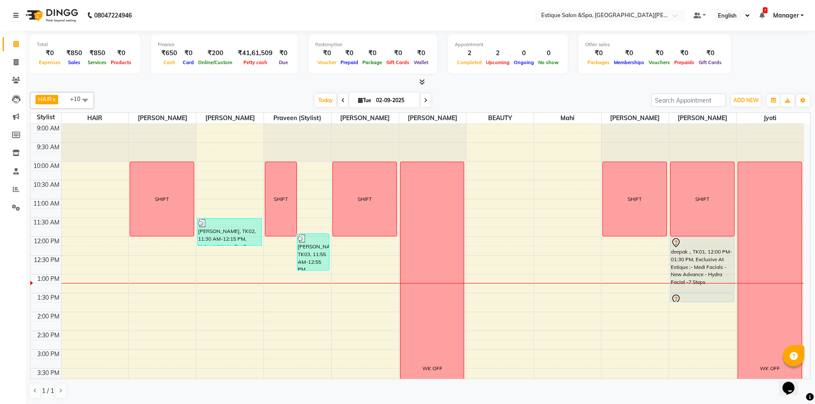
click at [82, 99] on span at bounding box center [85, 100] width 17 height 16
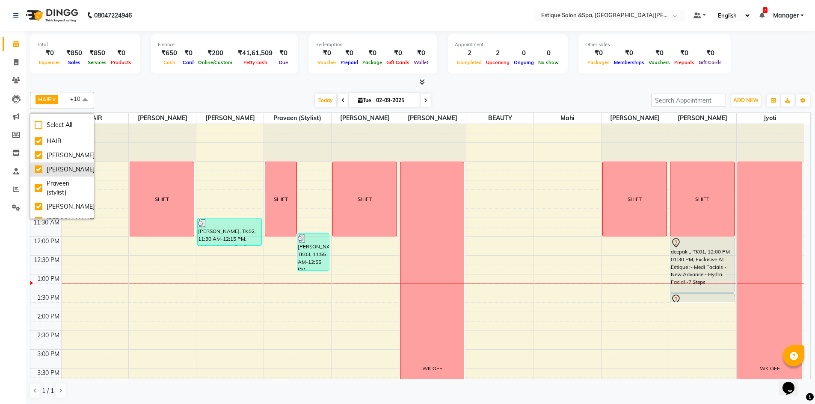
scroll to position [171, 0]
click at [225, 85] on div at bounding box center [420, 82] width 781 height 9
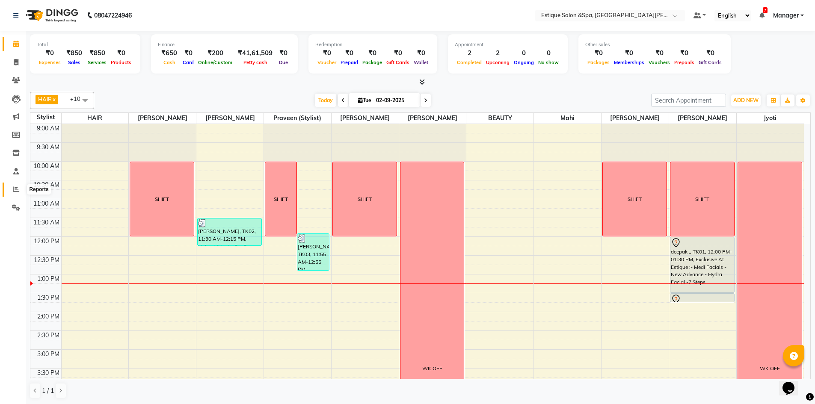
click at [11, 189] on span at bounding box center [16, 190] width 15 height 10
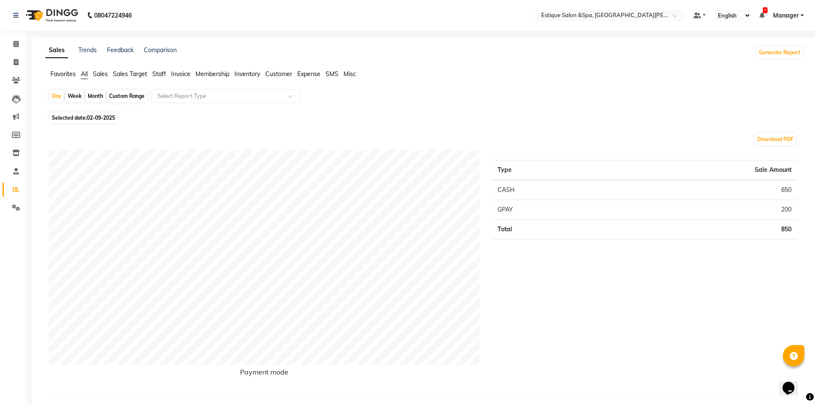
click at [118, 91] on div "Custom Range" at bounding box center [127, 96] width 40 height 12
select select "9"
select select "2025"
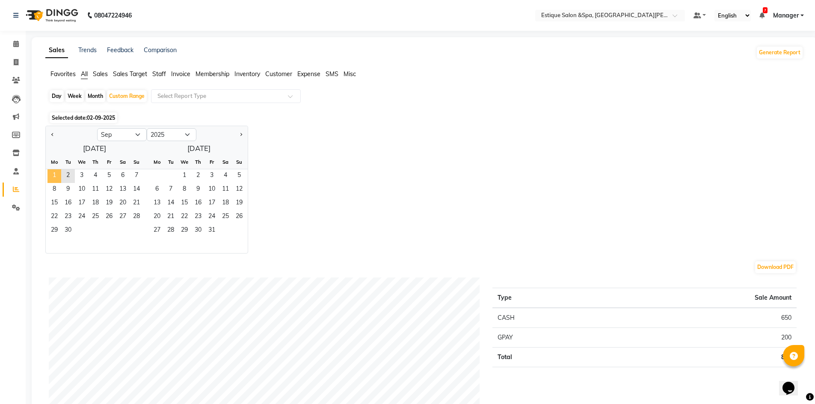
click at [59, 180] on span "1" at bounding box center [54, 176] width 14 height 14
click at [220, 95] on input "text" at bounding box center [217, 96] width 123 height 9
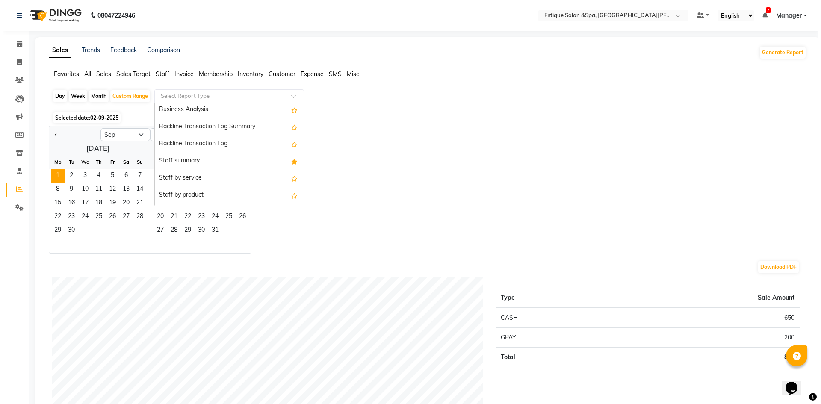
scroll to position [257, 0]
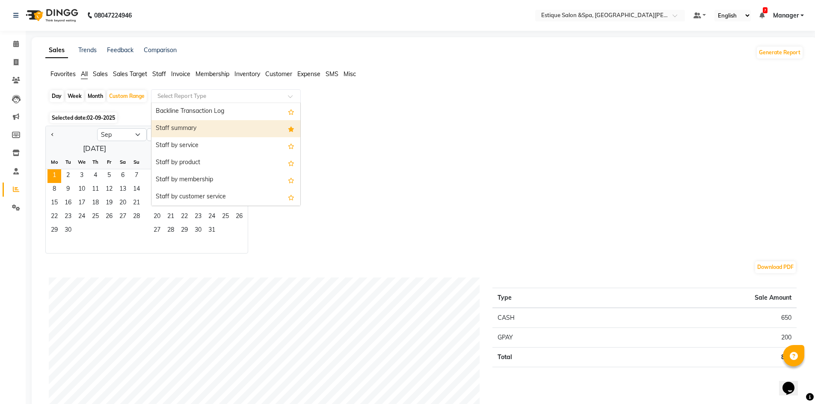
click at [215, 130] on div "Staff summary" at bounding box center [225, 128] width 149 height 17
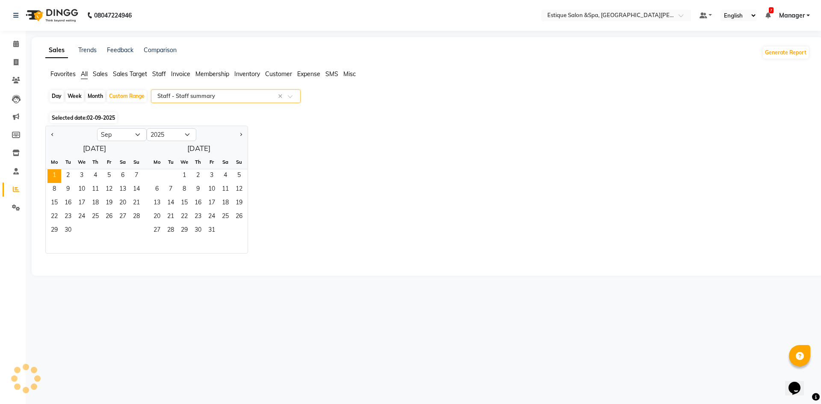
select select "full_report"
select select "csv"
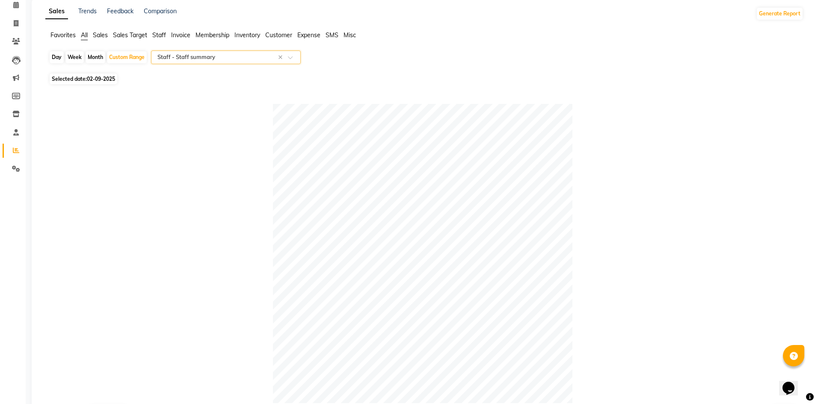
scroll to position [0, 0]
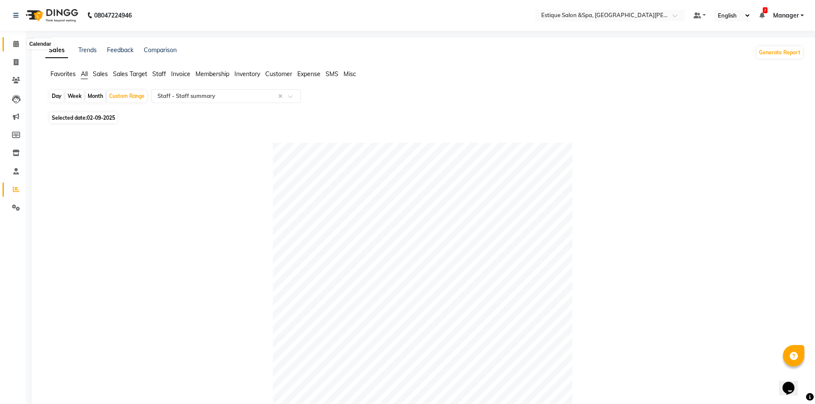
click at [15, 42] on icon at bounding box center [16, 44] width 6 height 6
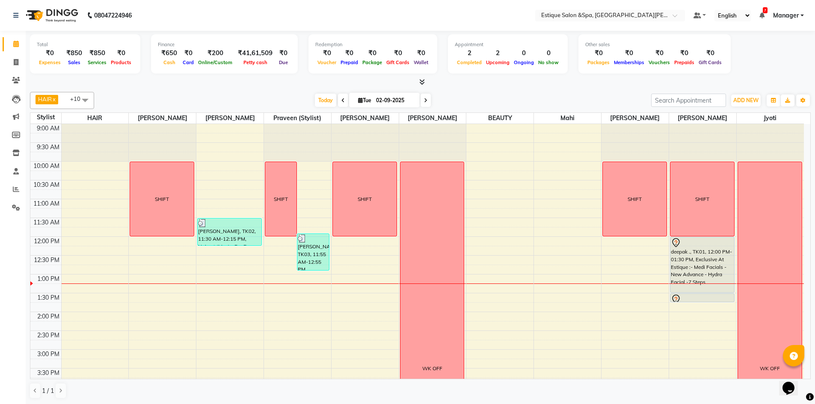
click at [342, 101] on icon at bounding box center [342, 100] width 3 height 5
type input "[DATE]"
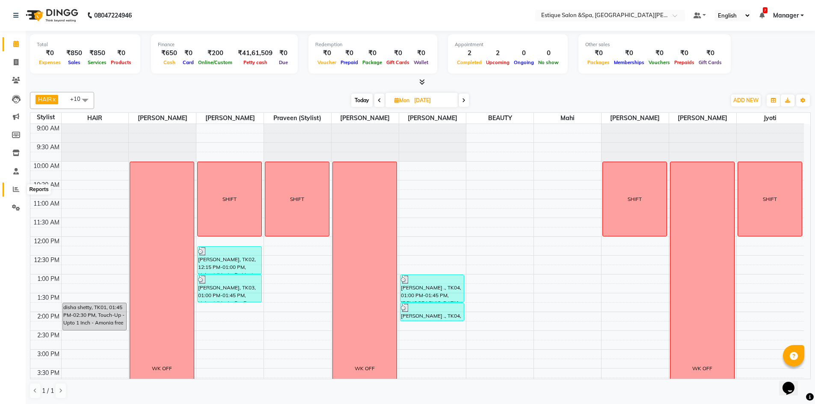
click at [19, 188] on icon at bounding box center [16, 189] width 6 height 6
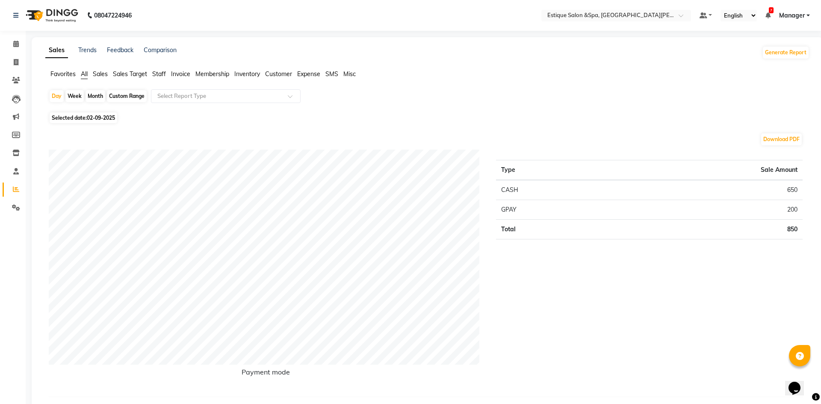
click at [122, 99] on div "Custom Range" at bounding box center [127, 96] width 40 height 12
select select "9"
select select "2025"
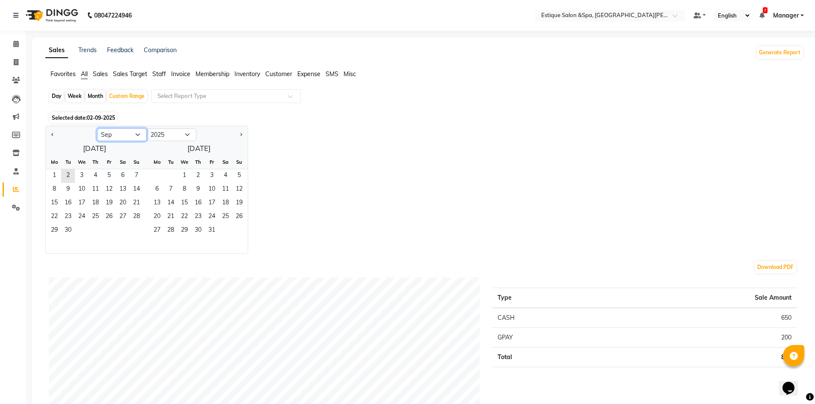
click at [132, 134] on select "Jan Feb Mar Apr May Jun [DATE] Aug Sep Oct Nov Dec" at bounding box center [122, 134] width 50 height 13
select select "8"
click at [97, 128] on select "Jan Feb Mar Apr May Jun [DATE] Aug Sep Oct Nov Dec" at bounding box center [122, 134] width 50 height 13
click at [110, 177] on span "1" at bounding box center [109, 176] width 14 height 14
click at [134, 228] on span "31" at bounding box center [137, 231] width 14 height 14
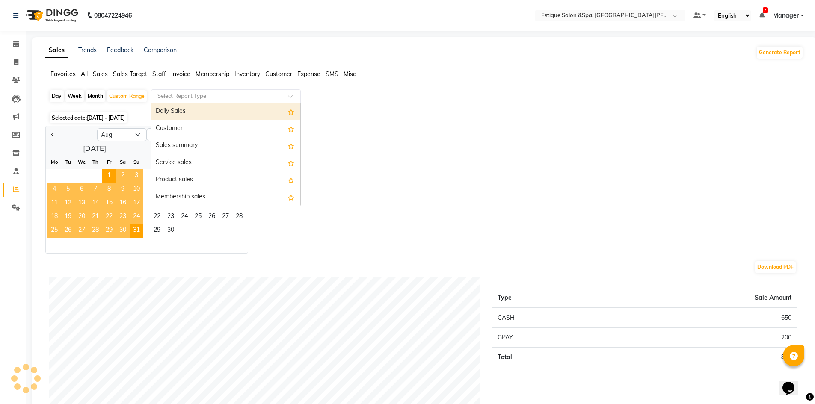
click at [240, 98] on input "text" at bounding box center [217, 96] width 123 height 9
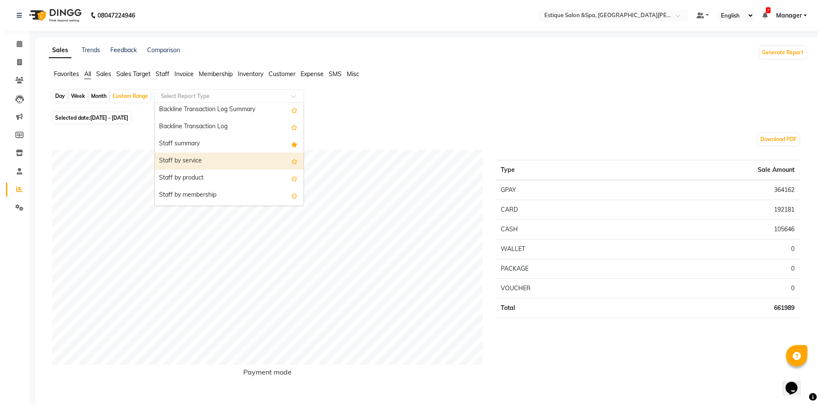
scroll to position [257, 0]
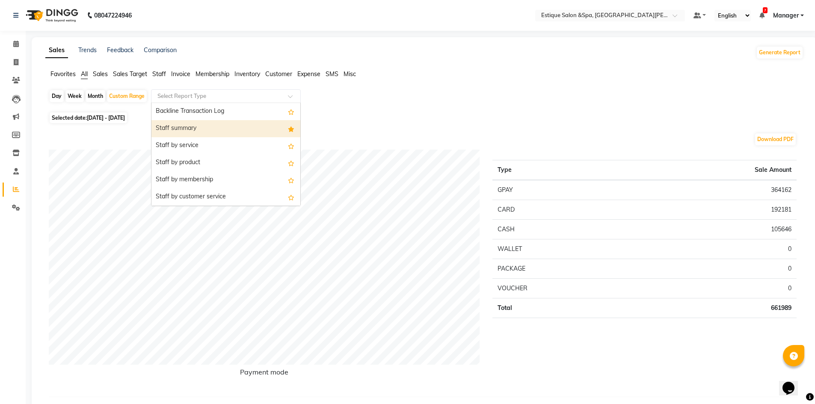
click at [205, 136] on div "Staff summary" at bounding box center [225, 128] width 149 height 17
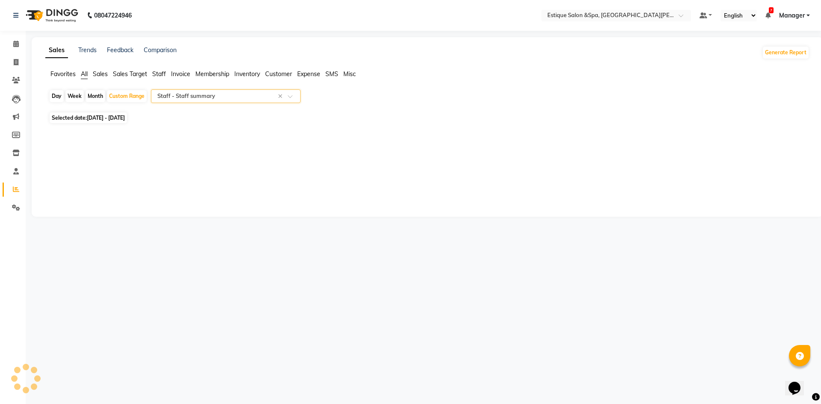
select select "full_report"
select select "csv"
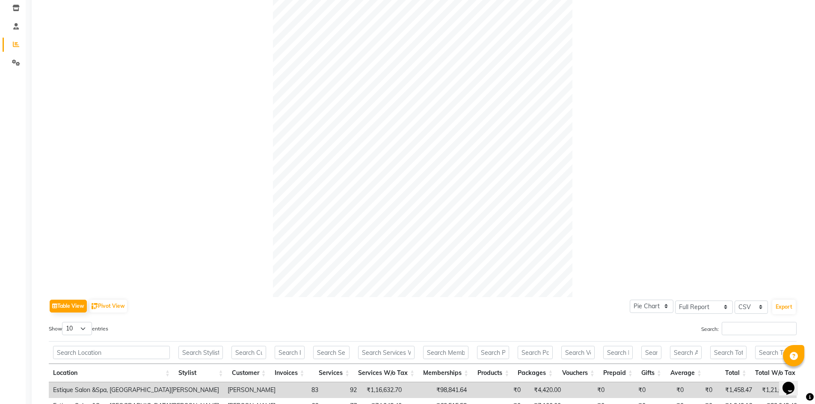
scroll to position [0, 0]
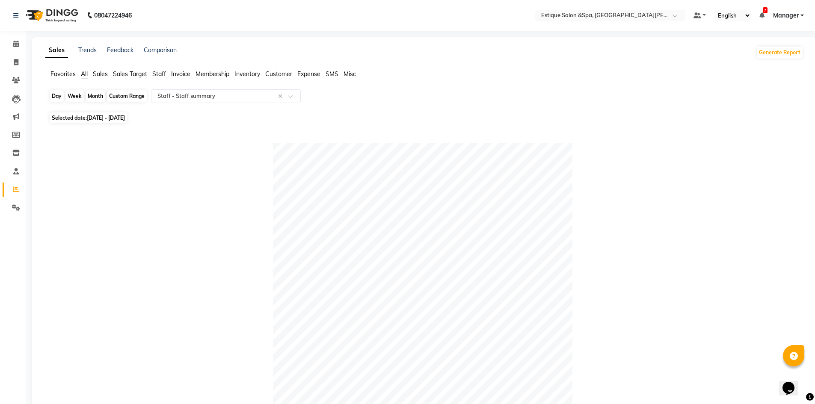
click at [120, 95] on div "Custom Range" at bounding box center [127, 96] width 40 height 12
select select "8"
select select "2025"
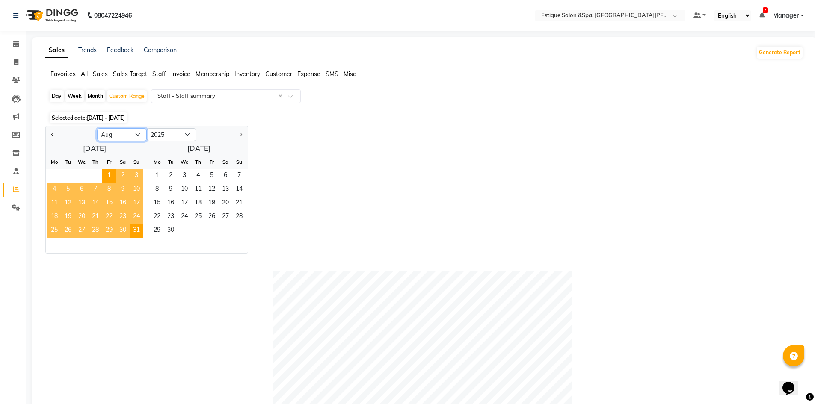
click at [137, 132] on select "Jan Feb Mar Apr May Jun [DATE] Aug Sep Oct Nov Dec" at bounding box center [122, 134] width 50 height 13
select select "7"
click at [97, 128] on select "Jan Feb Mar Apr May Jun [DATE] Aug Sep Oct Nov Dec" at bounding box center [122, 134] width 50 height 13
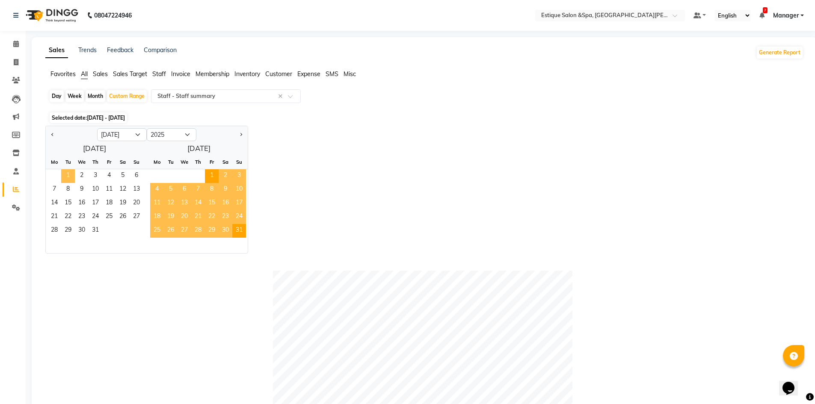
click at [74, 175] on span "1" at bounding box center [68, 176] width 14 height 14
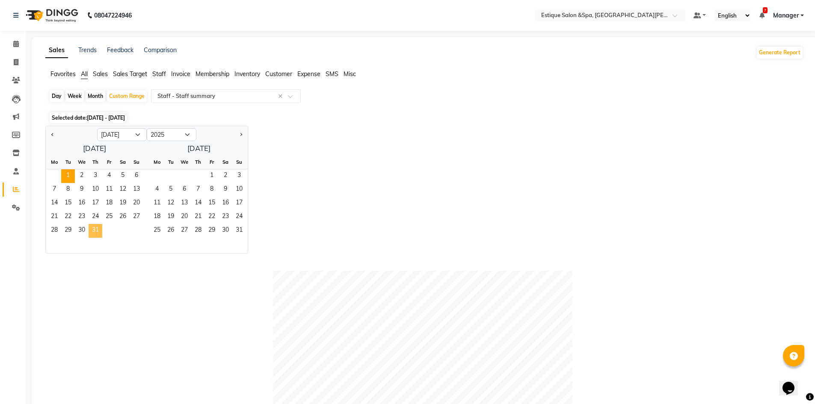
click at [98, 228] on span "31" at bounding box center [96, 231] width 14 height 14
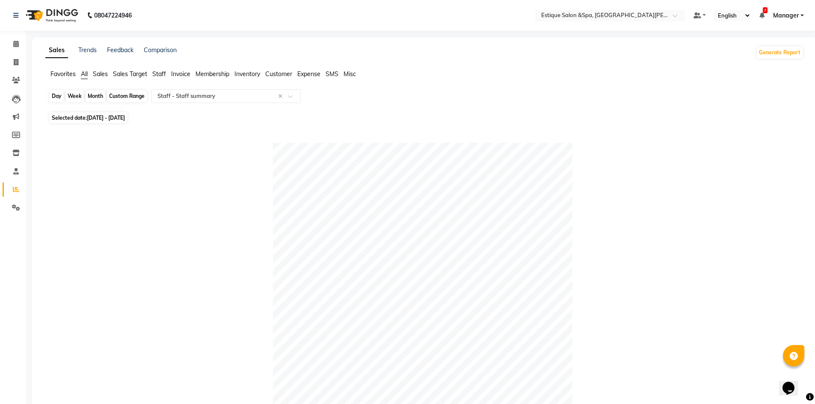
click at [123, 100] on div "Custom Range" at bounding box center [127, 96] width 40 height 12
select select "7"
select select "2025"
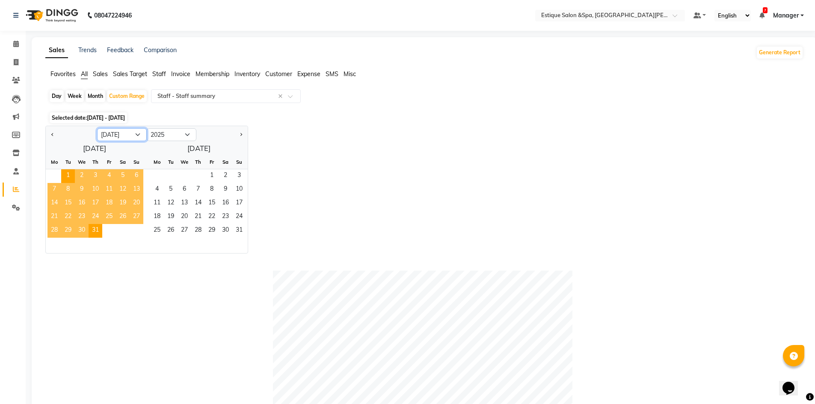
click at [134, 132] on select "Jan Feb Mar Apr May Jun [DATE] Aug Sep Oct Nov Dec" at bounding box center [122, 134] width 50 height 13
select select "8"
click at [97, 128] on select "Jan Feb Mar Apr May Jun [DATE] Aug Sep Oct Nov Dec" at bounding box center [122, 134] width 50 height 13
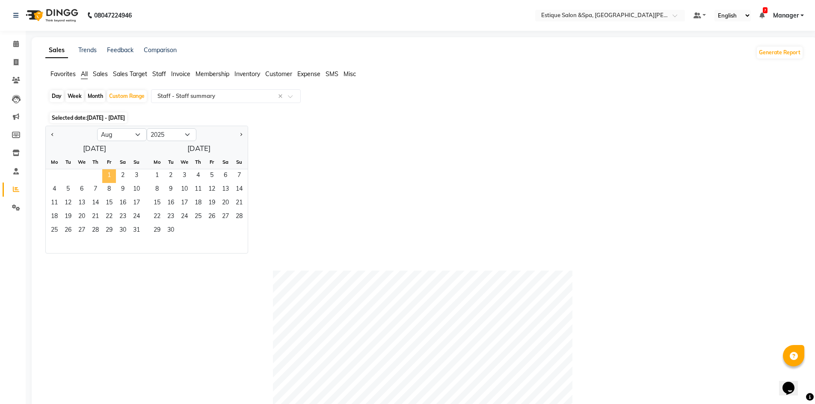
click at [109, 173] on span "1" at bounding box center [109, 176] width 14 height 14
click at [134, 230] on span "31" at bounding box center [137, 231] width 14 height 14
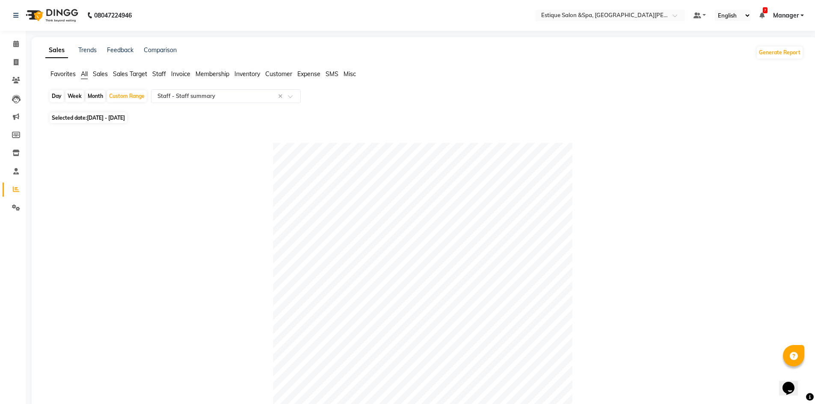
scroll to position [359, 0]
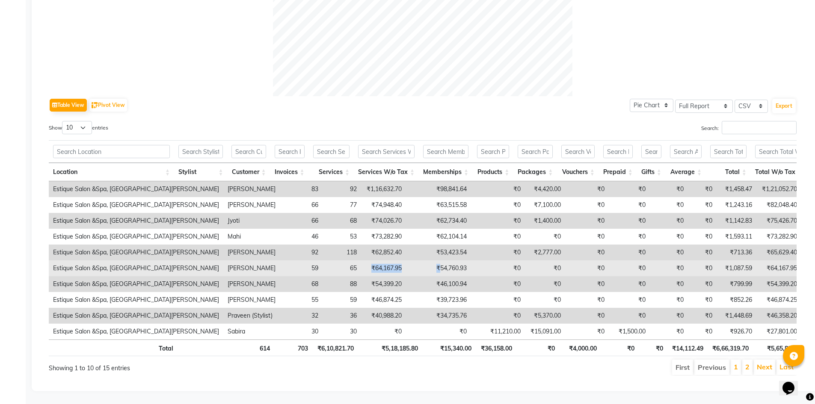
drag, startPoint x: 320, startPoint y: 252, endPoint x: 391, endPoint y: 254, distance: 71.9
click at [391, 261] on tr "Estique Salon &Spa, Hiranandani [PERSON_NAME] [PERSON_NAME] 59 65 ₹64,167.95 ₹5…" at bounding box center [557, 269] width 1017 height 16
click at [406, 261] on td "₹54,760.93" at bounding box center [438, 269] width 65 height 16
drag, startPoint x: 327, startPoint y: 256, endPoint x: 322, endPoint y: 256, distance: 5.2
click at [361, 261] on td "₹64,167.95" at bounding box center [383, 269] width 45 height 16
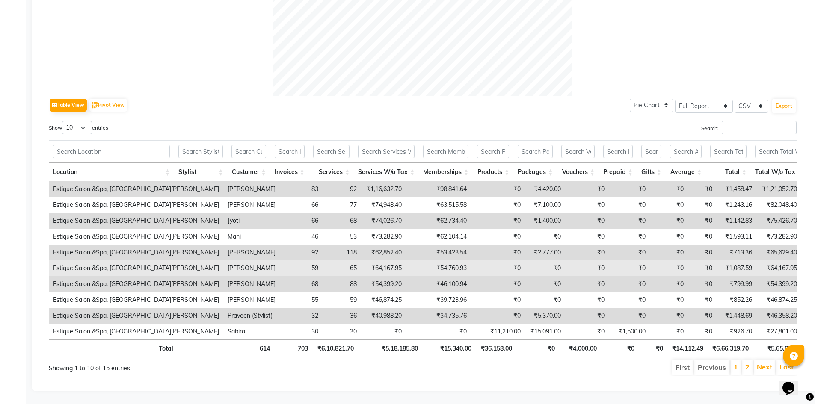
click at [361, 261] on td "₹64,167.95" at bounding box center [383, 269] width 45 height 16
drag, startPoint x: 322, startPoint y: 254, endPoint x: 359, endPoint y: 258, distance: 37.8
click at [359, 261] on tr "Estique Salon &Spa, Hiranandani [PERSON_NAME] [PERSON_NAME] 59 65 ₹64,167.95 ₹5…" at bounding box center [557, 269] width 1017 height 16
click at [406, 261] on td "₹54,760.93" at bounding box center [438, 269] width 65 height 16
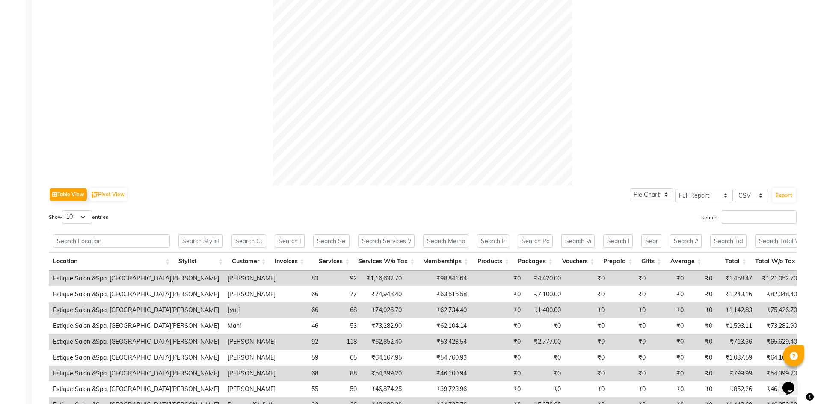
scroll to position [299, 0]
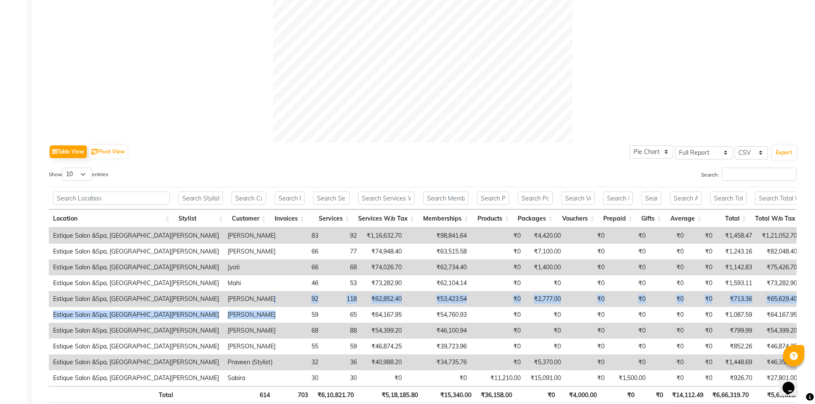
drag, startPoint x: 226, startPoint y: 311, endPoint x: 226, endPoint y: 298, distance: 13.3
click at [226, 298] on tbody "Estique Salon &Spa, Hiranandani [PERSON_NAME] Savez [PERSON_NAME] 83 92 ₹1,16,6…" at bounding box center [557, 307] width 1017 height 158
click at [229, 304] on td "[PERSON_NAME]" at bounding box center [251, 299] width 56 height 16
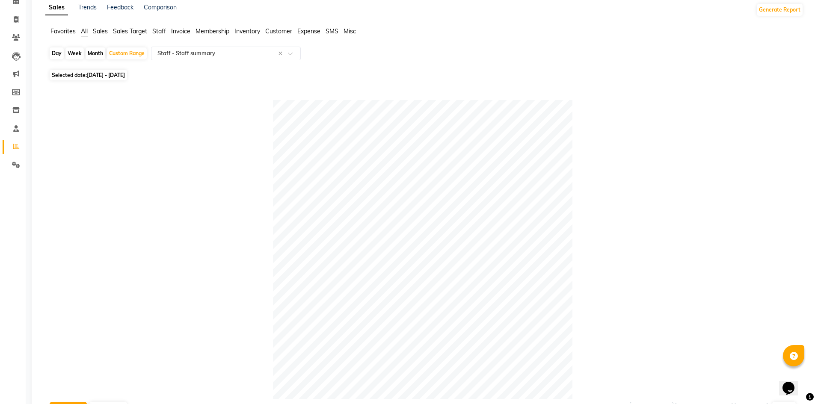
scroll to position [0, 0]
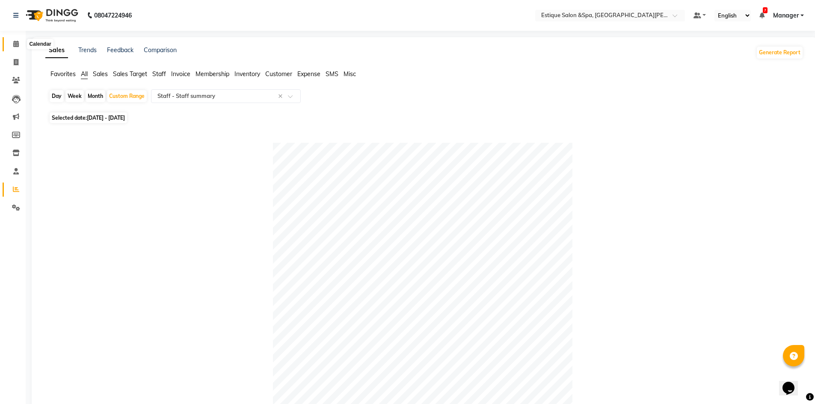
click at [12, 44] on span at bounding box center [16, 44] width 15 height 10
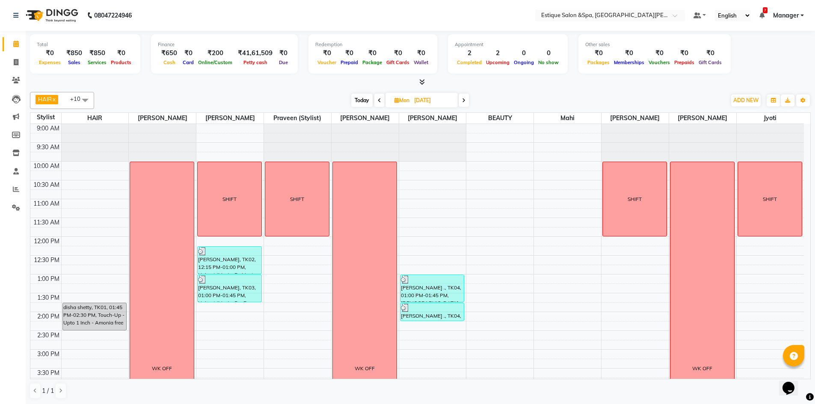
click at [464, 105] on span at bounding box center [464, 100] width 10 height 13
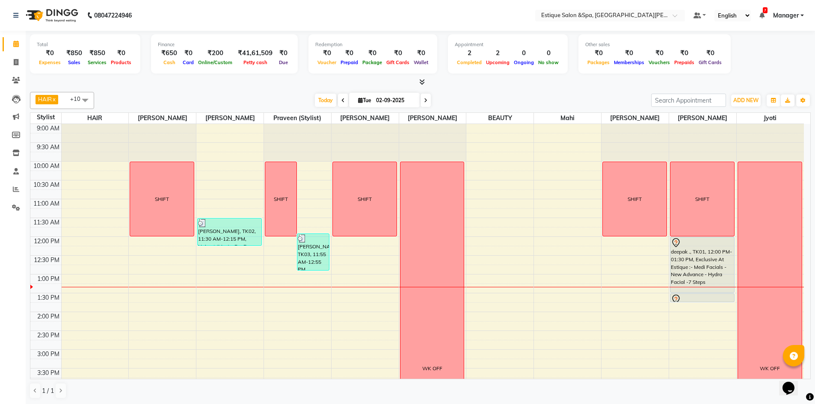
click at [425, 101] on icon at bounding box center [425, 100] width 3 height 5
type input "[DATE]"
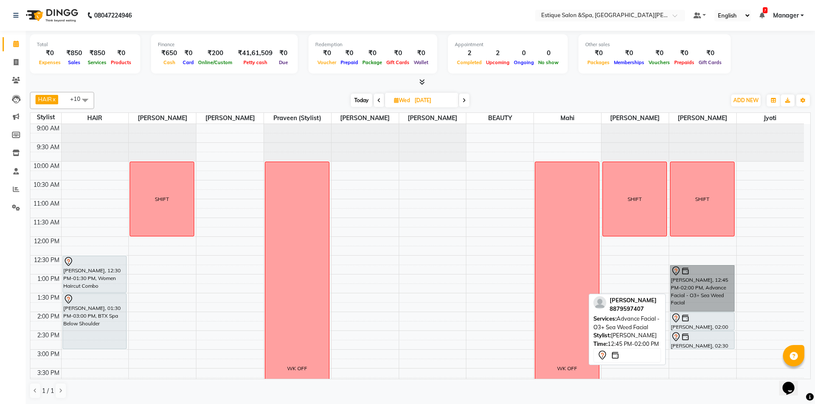
drag, startPoint x: 710, startPoint y: 278, endPoint x: 705, endPoint y: 278, distance: 4.3
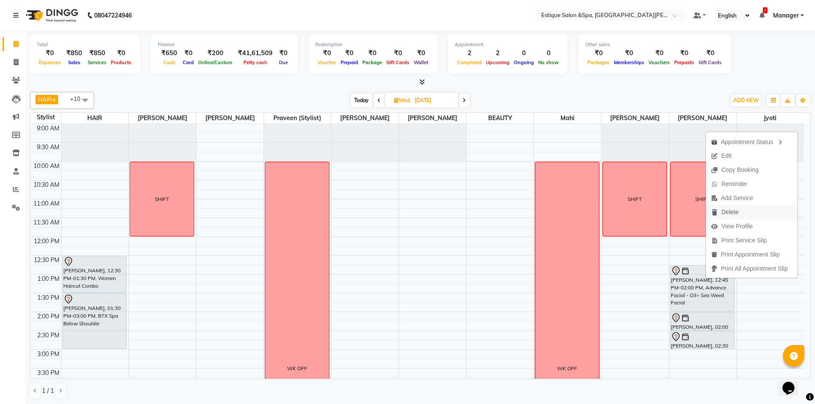
click at [740, 215] on span "Delete" at bounding box center [725, 212] width 38 height 14
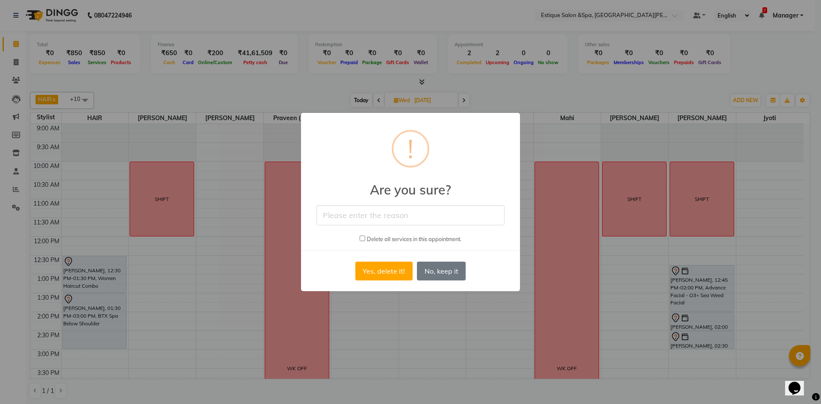
click at [440, 220] on input "text" at bounding box center [411, 215] width 188 height 20
type input "cANCEl"
click at [391, 222] on input "cANCEl" at bounding box center [411, 215] width 188 height 20
drag, startPoint x: 356, startPoint y: 216, endPoint x: 296, endPoint y: 219, distance: 60.0
click at [297, 219] on div "× ! Are you sure? cANCEl Delete all services in this appointment. Yes, delete i…" at bounding box center [410, 202] width 821 height 404
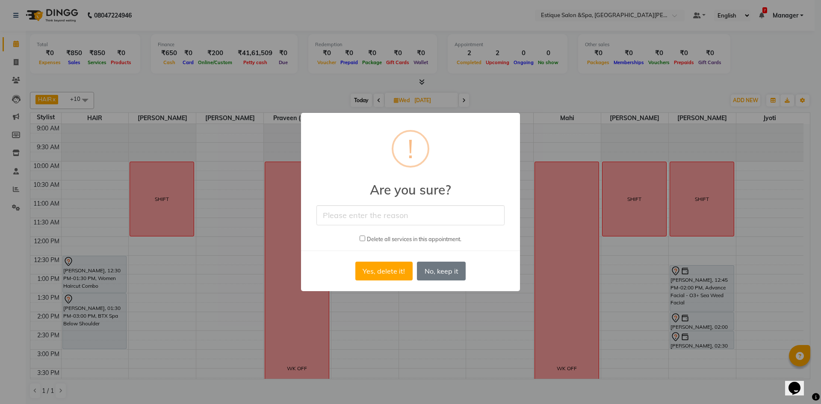
click at [316, 212] on div "× ! Are you sure? Delete all services in this appointment. Yes, delete it! No N…" at bounding box center [410, 202] width 219 height 178
click at [326, 214] on input "text" at bounding box center [411, 215] width 188 height 20
type input "not come"
click at [390, 275] on button "Yes, delete it!" at bounding box center [383, 271] width 57 height 19
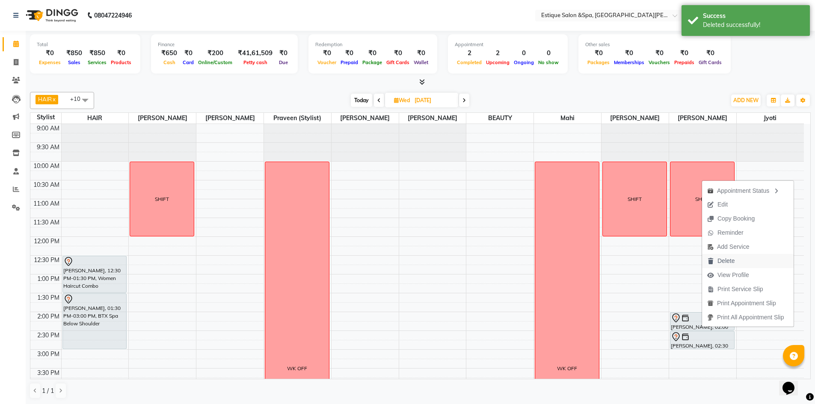
click at [744, 261] on button "Delete" at bounding box center [748, 261] width 92 height 14
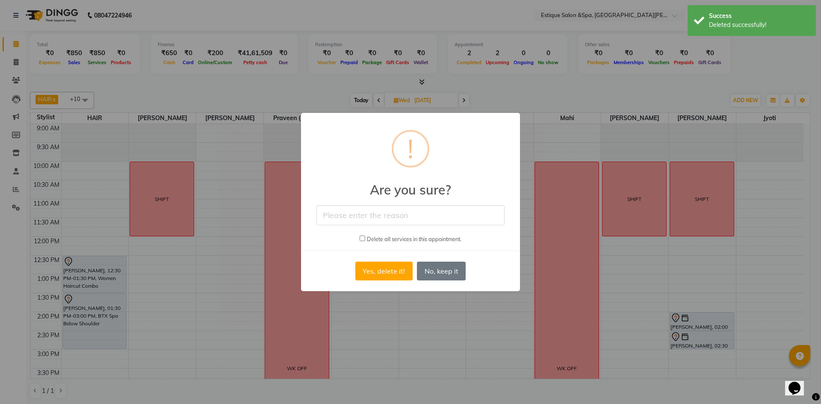
click at [359, 211] on input "text" at bounding box center [411, 215] width 188 height 20
type input "delete"
click at [372, 271] on button "Yes, delete it!" at bounding box center [383, 271] width 57 height 19
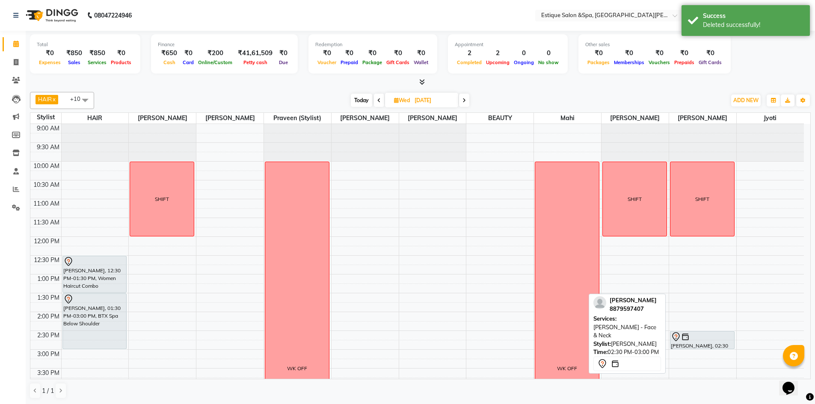
click at [679, 344] on div "[PERSON_NAME], 02:30 PM-03:00 PM, [PERSON_NAME] - Face & Neck" at bounding box center [702, 341] width 64 height 18
select select "7"
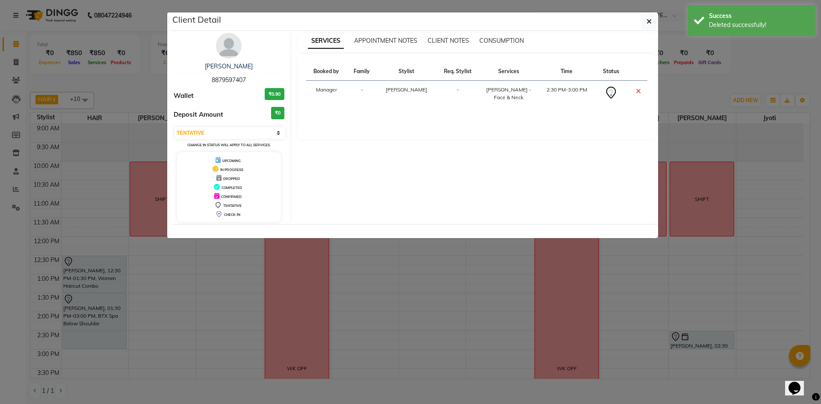
drag, startPoint x: 637, startPoint y: 284, endPoint x: 668, endPoint y: 319, distance: 46.1
click at [638, 290] on ngb-modal-window "Client Detail [PERSON_NAME] 8879597407 Wallet ₹0.90 Deposit Amount ₹0 Select CO…" at bounding box center [410, 202] width 821 height 404
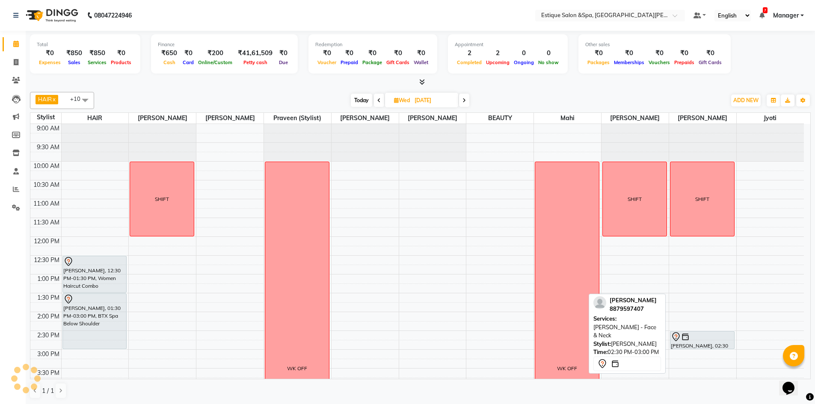
click at [692, 337] on div at bounding box center [702, 337] width 63 height 10
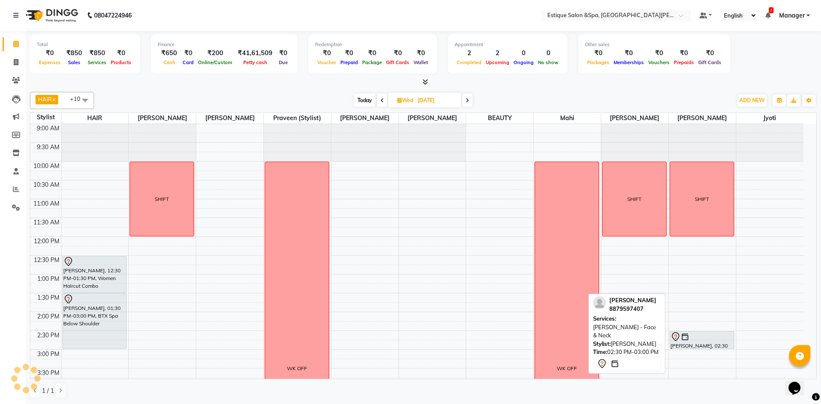
select select "7"
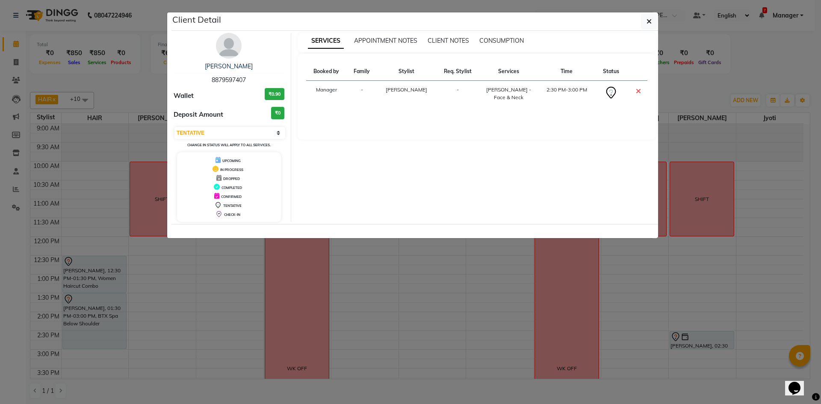
click at [690, 335] on ngb-modal-window "Client Detail [PERSON_NAME] 8879597407 Wallet ₹0.90 Deposit Amount ₹0 Select CO…" at bounding box center [410, 202] width 821 height 404
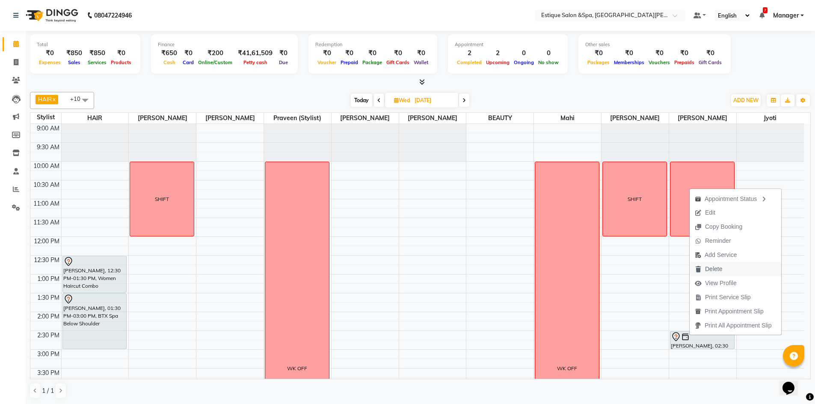
click at [714, 266] on span "Delete" at bounding box center [713, 269] width 17 height 9
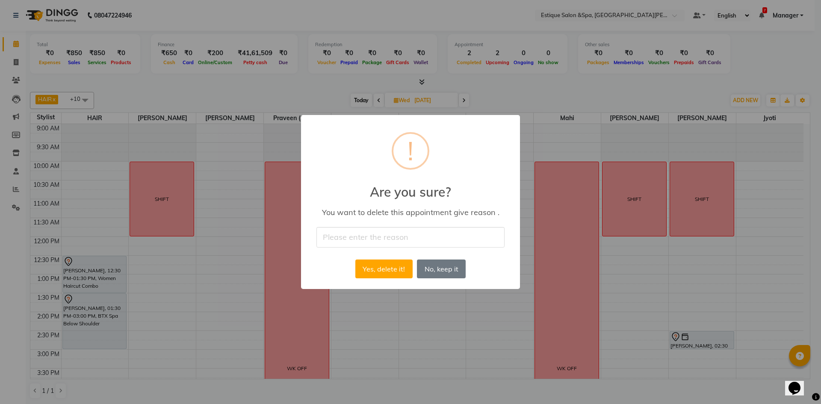
click at [345, 238] on input "text" at bounding box center [411, 237] width 188 height 20
type input "cANCEl"
click at [371, 281] on div "× ! Are you sure? You want to delete this appointment give reason . [PERSON_NAM…" at bounding box center [410, 202] width 219 height 174
click at [372, 274] on button "Yes, delete it!" at bounding box center [383, 269] width 57 height 19
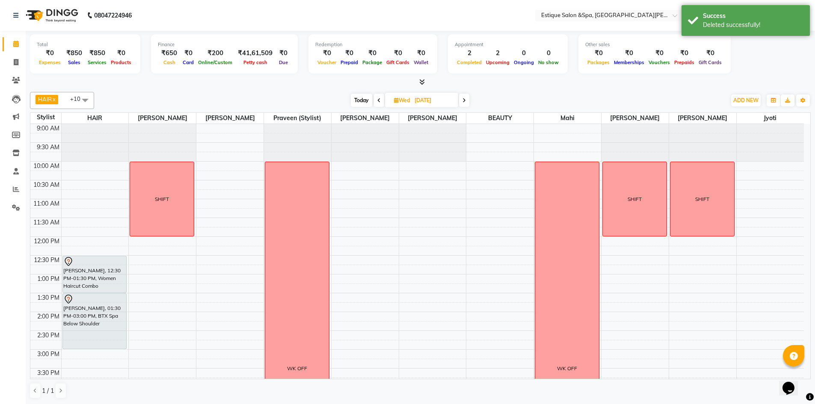
click at [461, 99] on span at bounding box center [464, 100] width 10 height 13
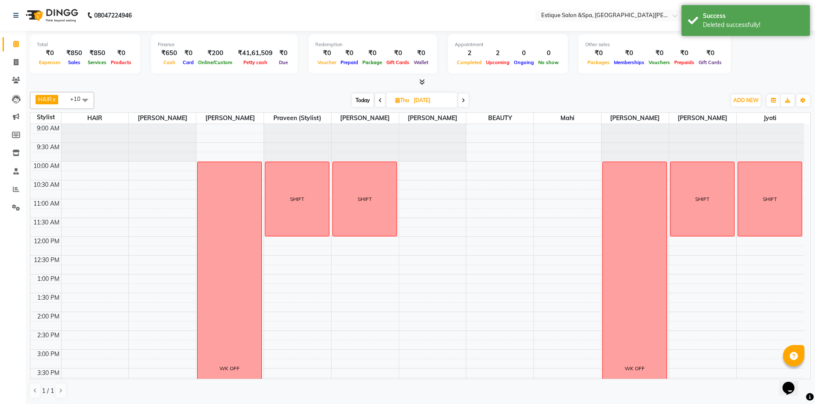
click at [460, 99] on span at bounding box center [463, 100] width 10 height 13
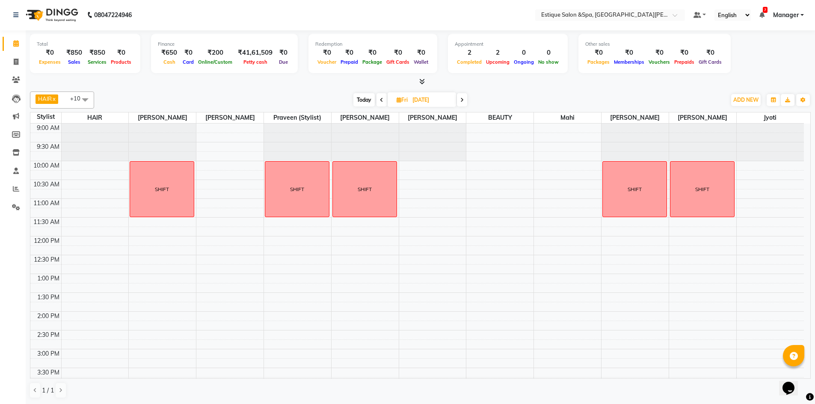
click at [361, 95] on span "Today" at bounding box center [363, 99] width 21 height 13
type input "02-09-2025"
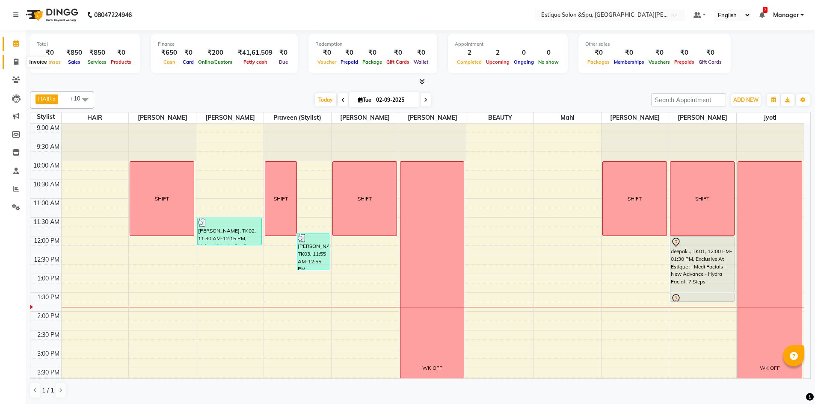
click at [14, 59] on icon at bounding box center [16, 62] width 5 height 6
select select "3928"
select select "service"
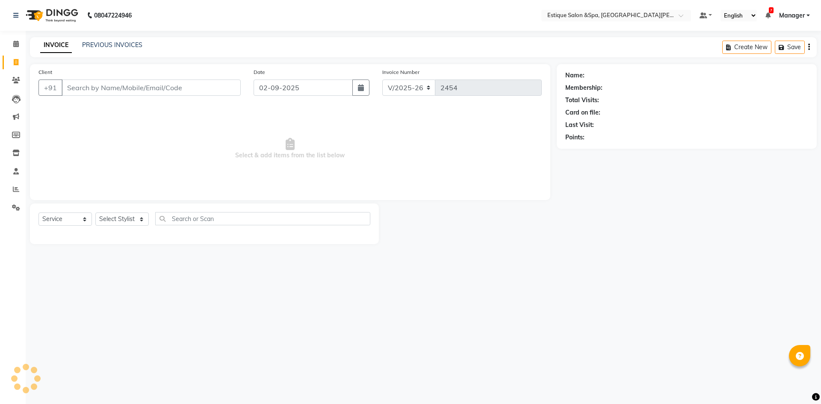
click at [132, 89] on input "Client" at bounding box center [151, 88] width 179 height 16
type input "9769781415"
click at [232, 91] on span "Add Client" at bounding box center [219, 87] width 34 height 9
select select "22"
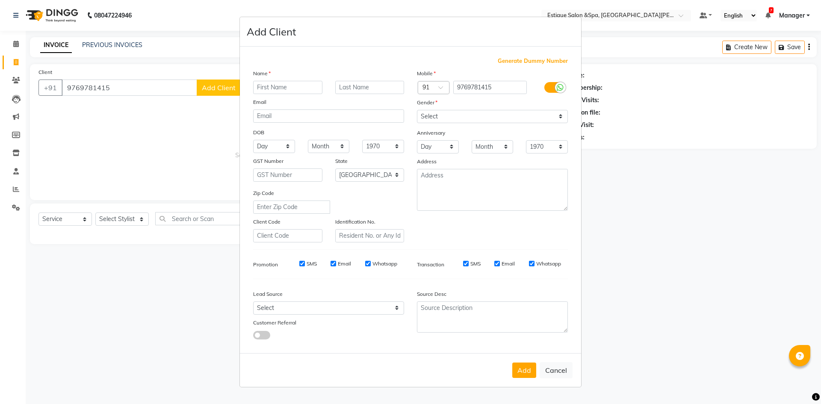
click at [290, 88] on input "text" at bounding box center [287, 87] width 69 height 13
type input "adisha"
type input "SHETTY"
click at [449, 121] on select "Select [DEMOGRAPHIC_DATA] [DEMOGRAPHIC_DATA] Other Prefer Not To Say" at bounding box center [492, 116] width 151 height 13
select select "[DEMOGRAPHIC_DATA]"
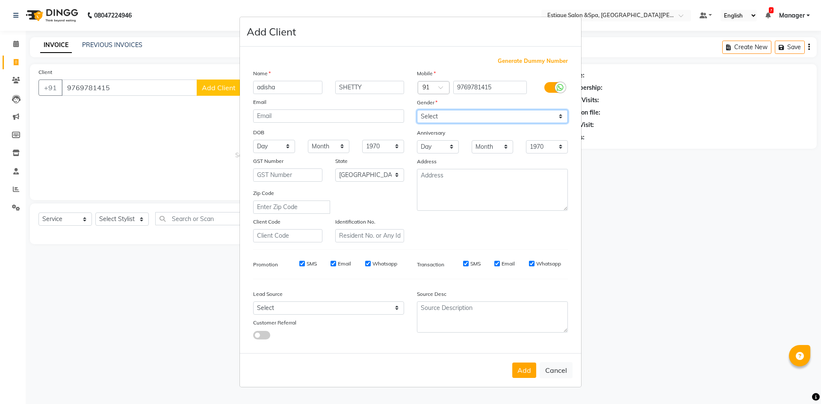
click at [417, 110] on select "Select [DEMOGRAPHIC_DATA] [DEMOGRAPHIC_DATA] Other Prefer Not To Say" at bounding box center [492, 116] width 151 height 13
click at [529, 370] on button "Add" at bounding box center [524, 370] width 24 height 15
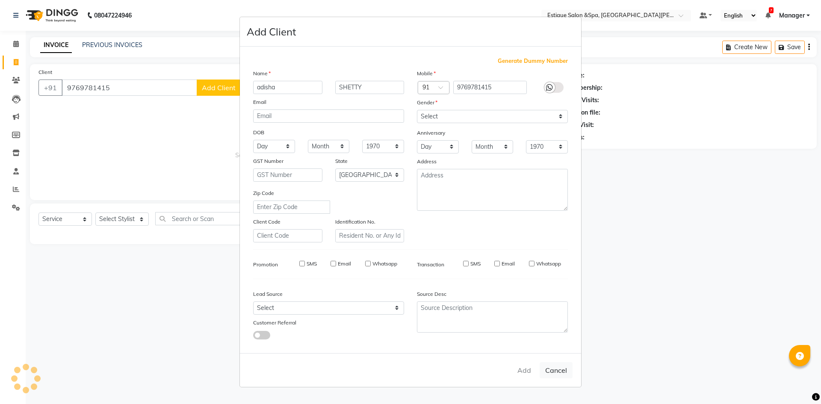
select select
select select "null"
select select
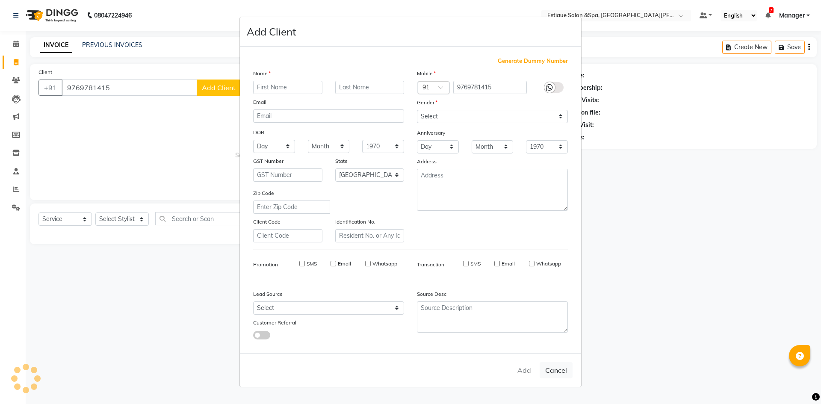
select select
checkbox input "false"
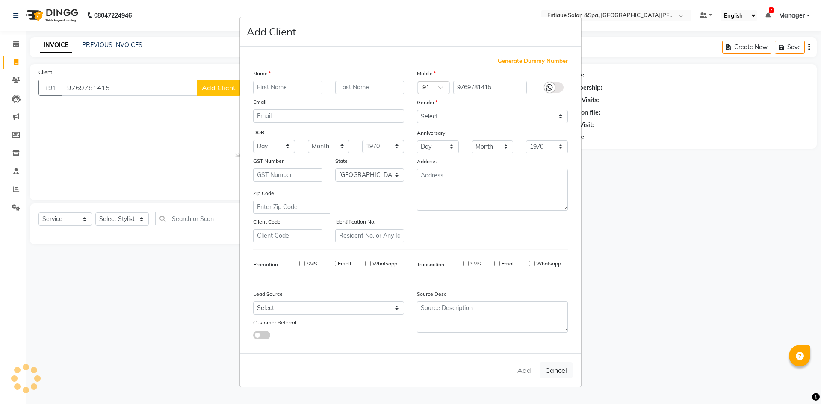
checkbox input "false"
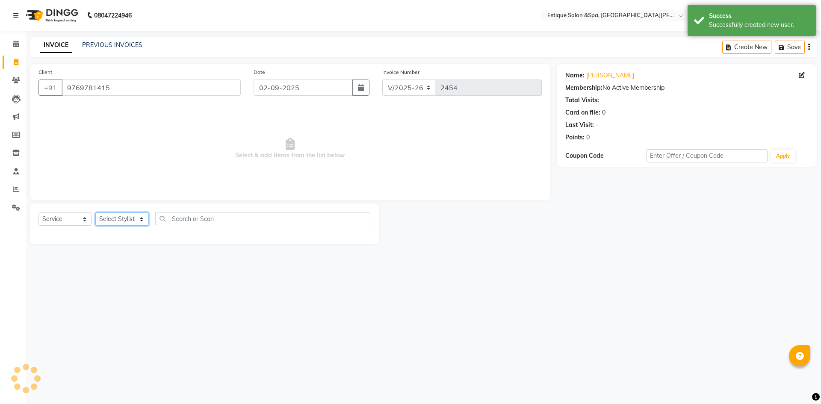
click at [142, 217] on select "Select Stylist aaves Asmi BEAUTY HAIR [PERSON_NAME] [PERSON_NAME] pp [PERSON_NA…" at bounding box center [121, 219] width 53 height 13
select select "34781"
click at [95, 213] on select "Select Stylist aaves Asmi BEAUTY HAIR [PERSON_NAME] [PERSON_NAME] pp [PERSON_NA…" at bounding box center [121, 219] width 53 height 13
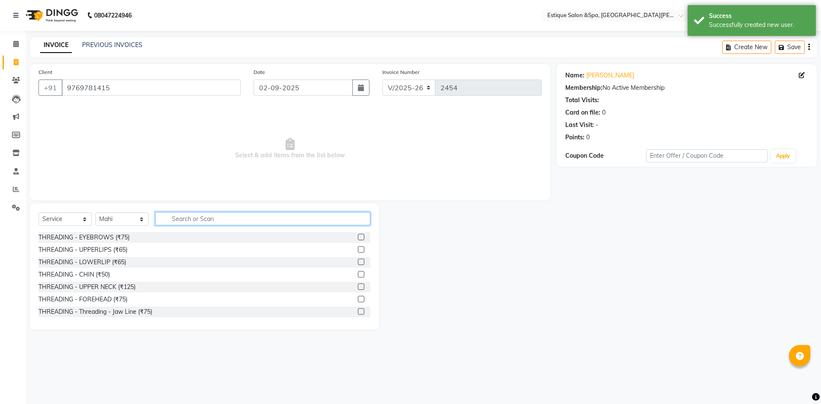
click at [195, 221] on input "text" at bounding box center [262, 218] width 215 height 13
type input "GEL PO"
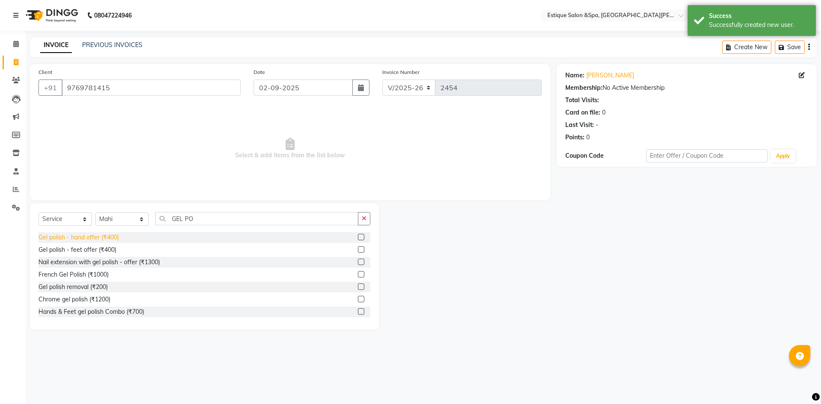
click at [103, 237] on div "Gel polish - hand offer (₹400)" at bounding box center [78, 237] width 80 height 9
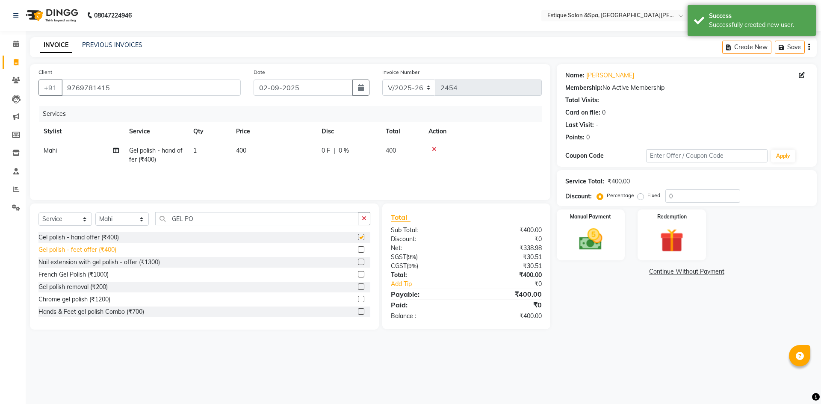
checkbox input "false"
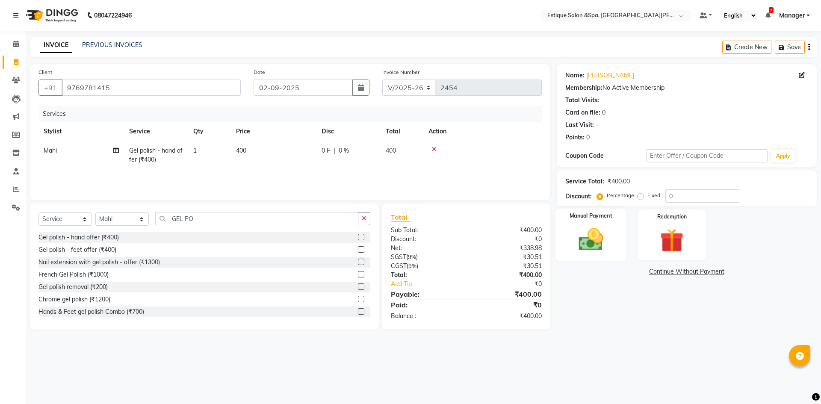
click at [580, 243] on img at bounding box center [591, 239] width 40 height 28
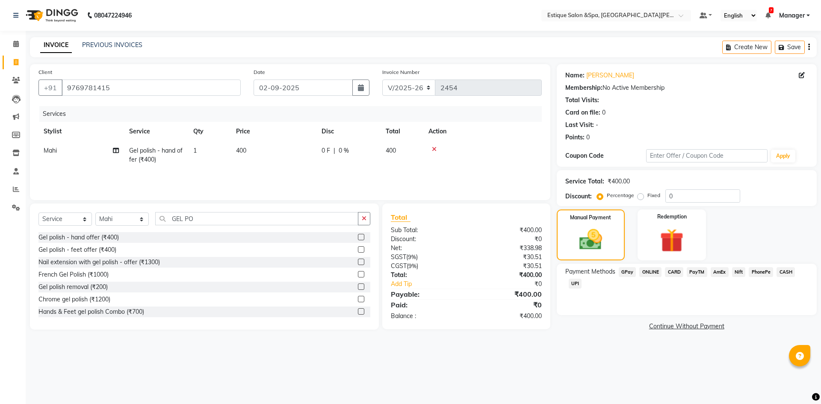
click at [631, 274] on span "GPay" at bounding box center [628, 272] width 18 height 10
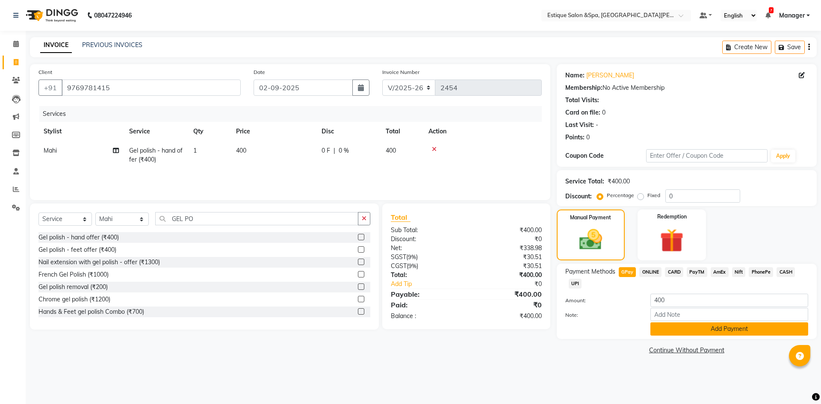
click at [687, 328] on button "Add Payment" at bounding box center [730, 329] width 158 height 13
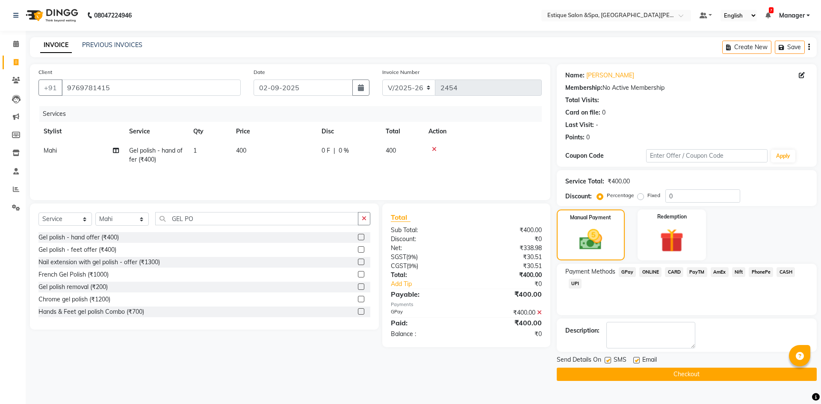
click at [714, 370] on button "Checkout" at bounding box center [687, 374] width 260 height 13
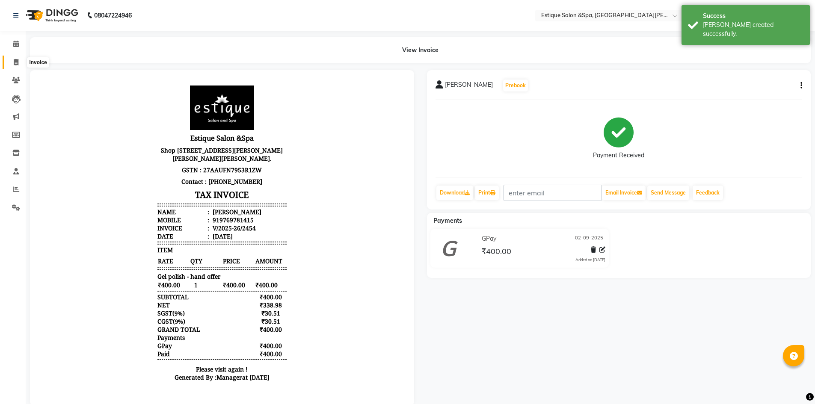
click at [16, 60] on icon at bounding box center [16, 62] width 5 height 6
select select "service"
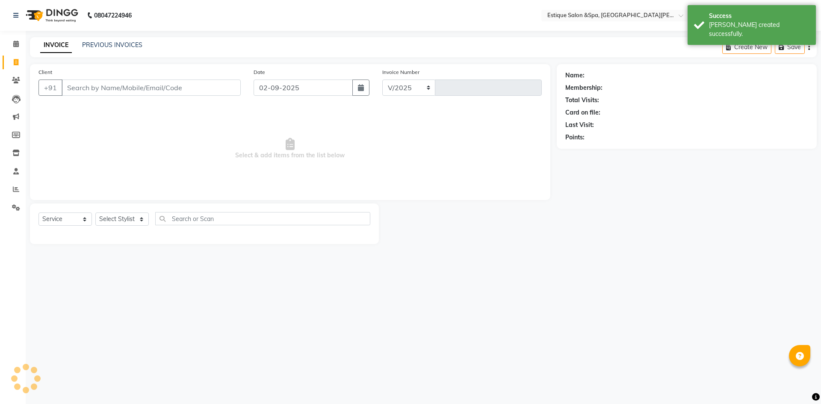
select select "3928"
type input "2455"
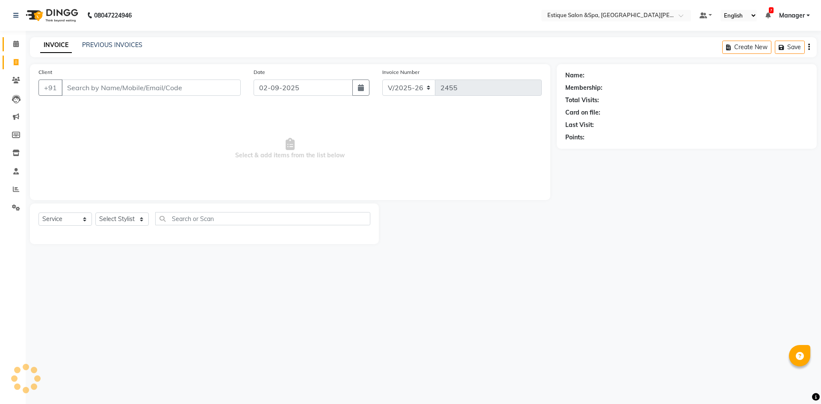
click at [12, 44] on span at bounding box center [16, 44] width 15 height 10
click at [16, 44] on icon at bounding box center [16, 44] width 6 height 6
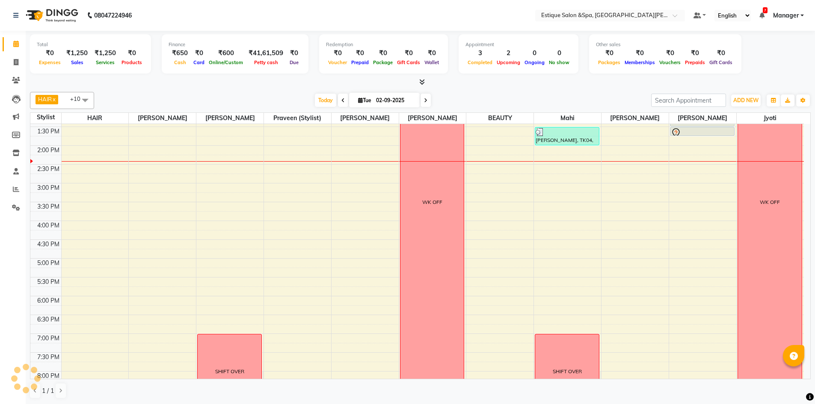
scroll to position [171, 0]
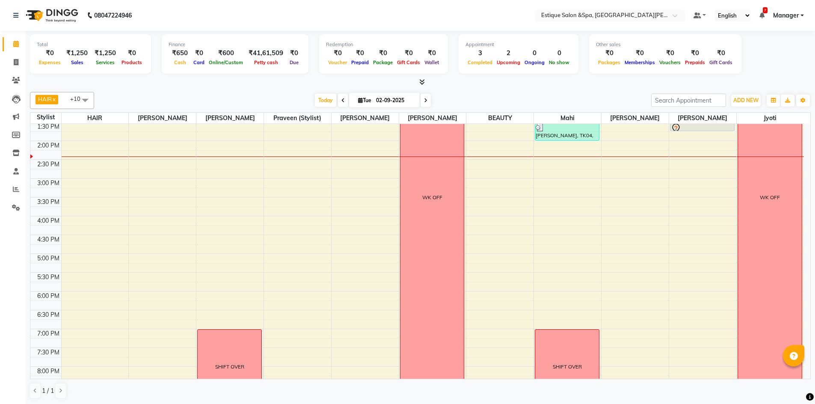
click at [137, 184] on div "9:00 AM 9:30 AM 10:00 AM 10:30 AM 11:00 AM 11:30 AM 12:00 PM 12:30 PM 1:00 PM 1…" at bounding box center [416, 197] width 773 height 489
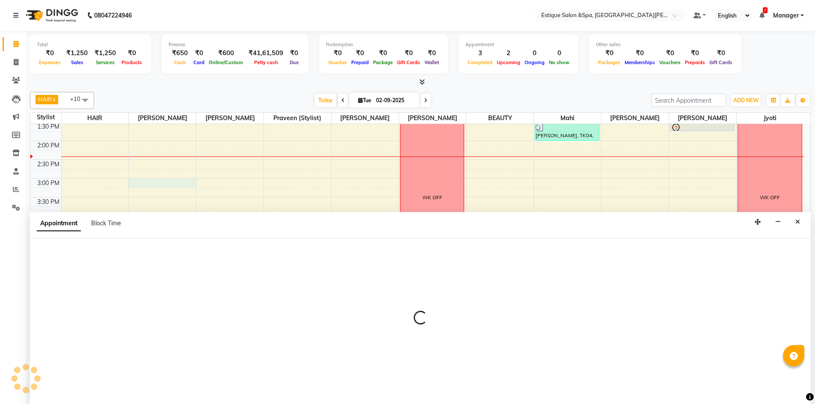
scroll to position [0, 0]
select select "67100"
select select "tentative"
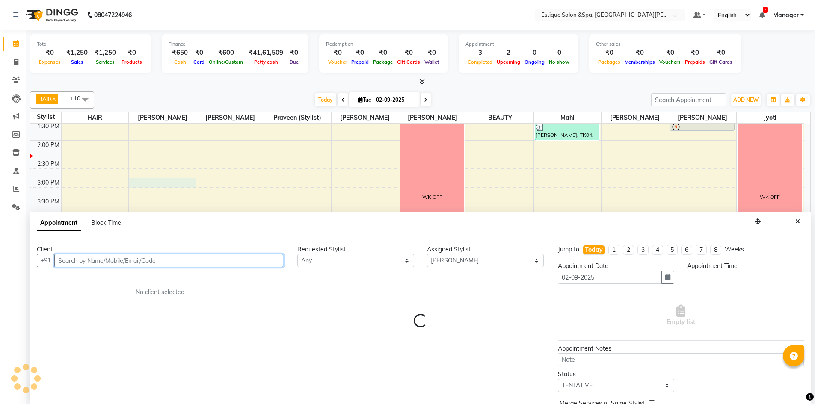
select select "900"
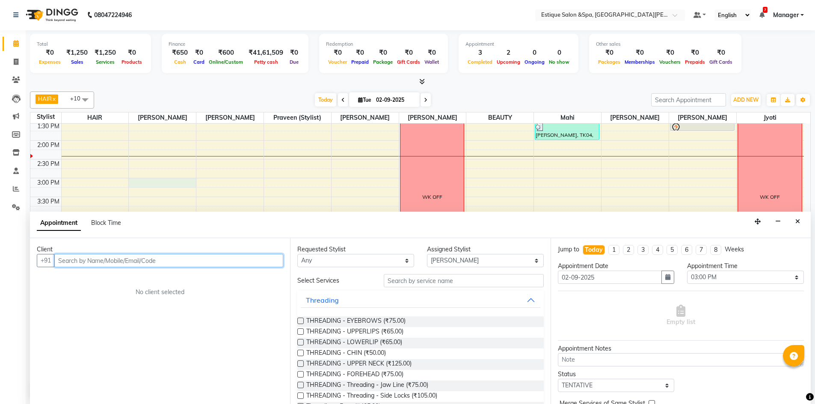
click at [94, 259] on input "text" at bounding box center [168, 260] width 229 height 13
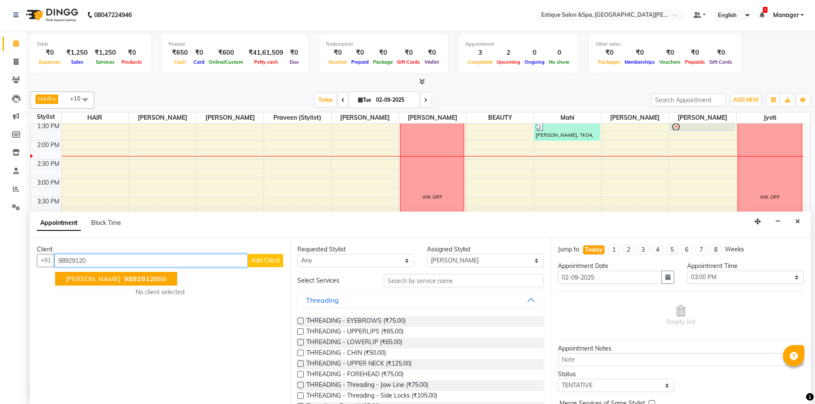
click at [148, 281] on ngb-highlight "98929120 86" at bounding box center [144, 279] width 44 height 9
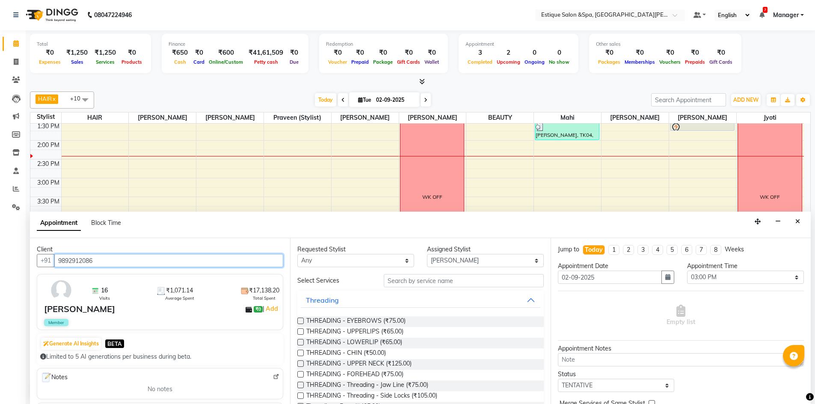
type input "9892912086"
click at [426, 281] on input "text" at bounding box center [464, 280] width 160 height 13
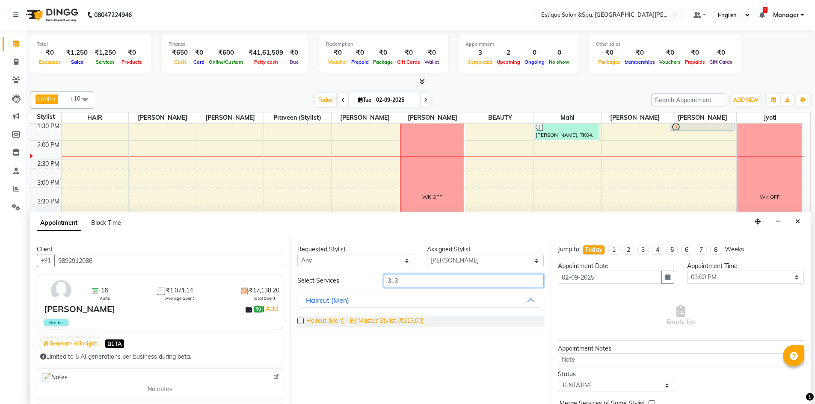
type input "313"
click at [317, 321] on span "Haircut (Men) - By Master Stylist (₹313.00)" at bounding box center [364, 322] width 117 height 11
checkbox input "false"
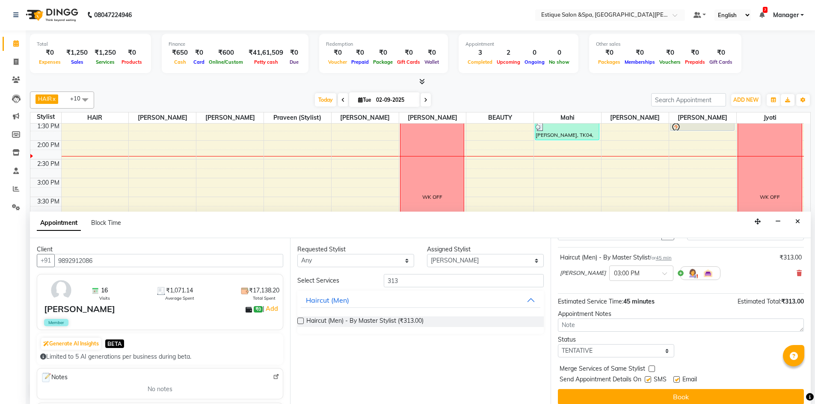
scroll to position [44, 0]
click at [627, 348] on select "Select TENTATIVE CONFIRM CHECK-IN UPCOMING" at bounding box center [616, 350] width 117 height 13
select select "confirm booking"
click at [558, 344] on select "Select TENTATIVE CONFIRM CHECK-IN UPCOMING" at bounding box center [616, 350] width 117 height 13
click at [659, 395] on button "Book" at bounding box center [681, 396] width 246 height 15
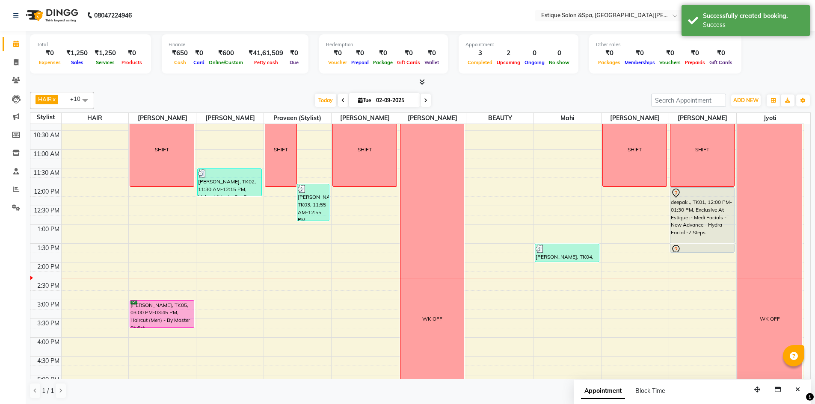
scroll to position [0, 0]
